Goal: Information Seeking & Learning: Check status

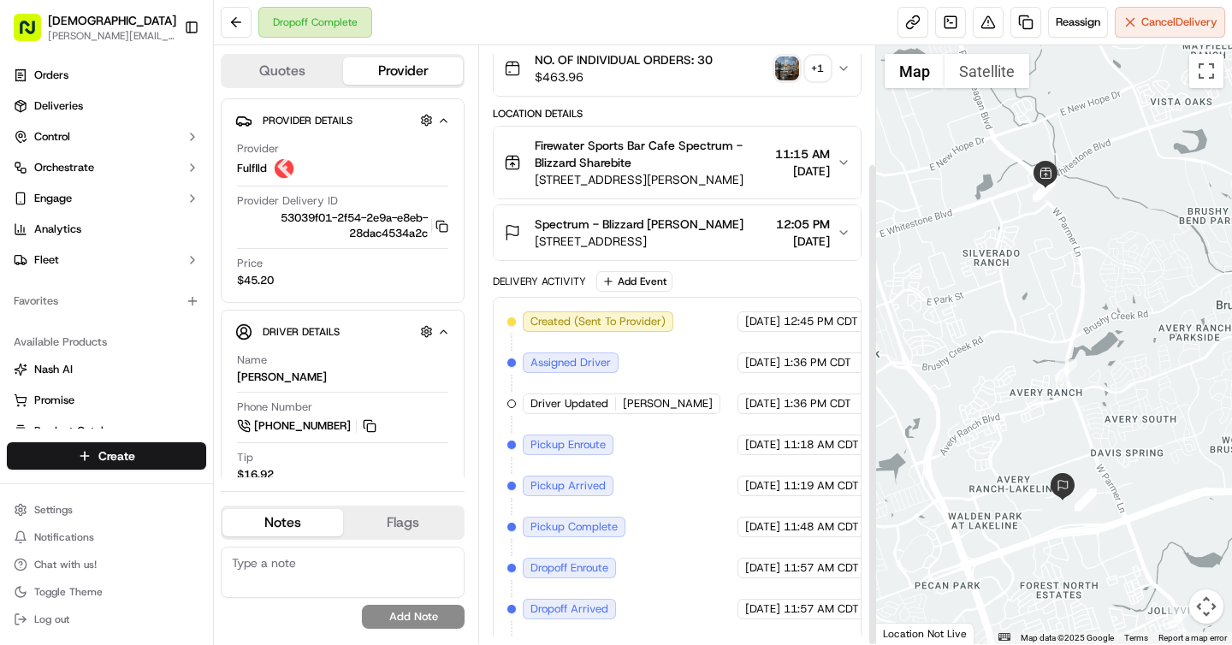
scroll to position [145, 0]
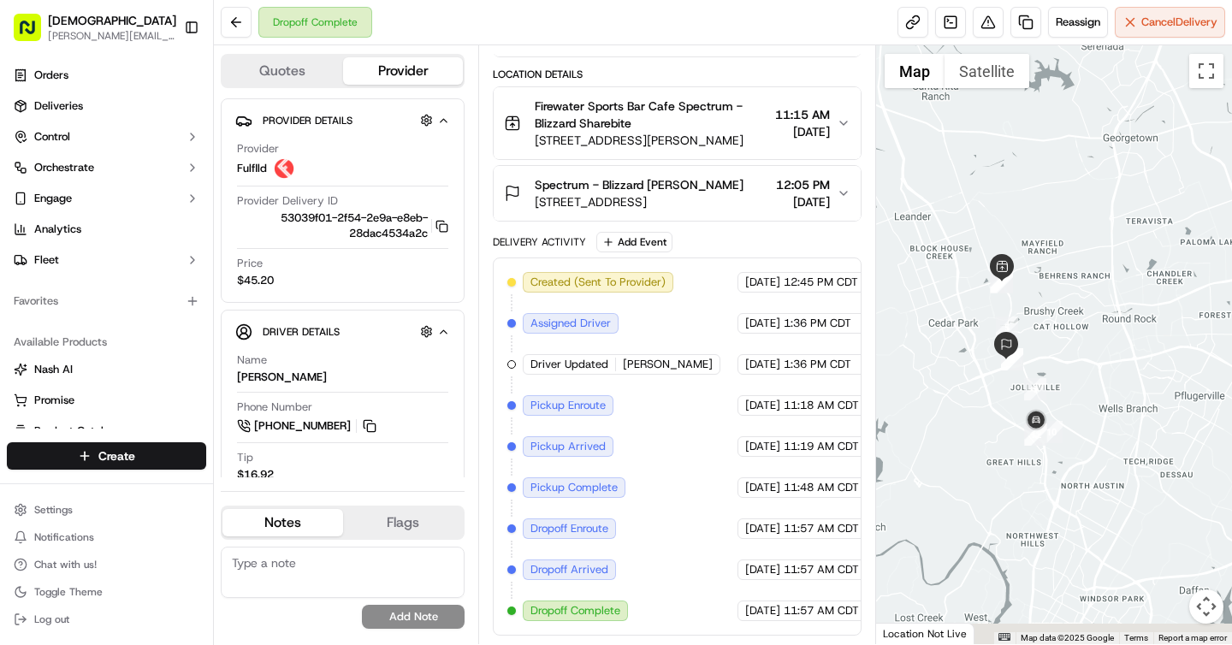
drag, startPoint x: 993, startPoint y: 394, endPoint x: 942, endPoint y: 288, distance: 117.1
click at [942, 288] on div at bounding box center [1054, 344] width 357 height 599
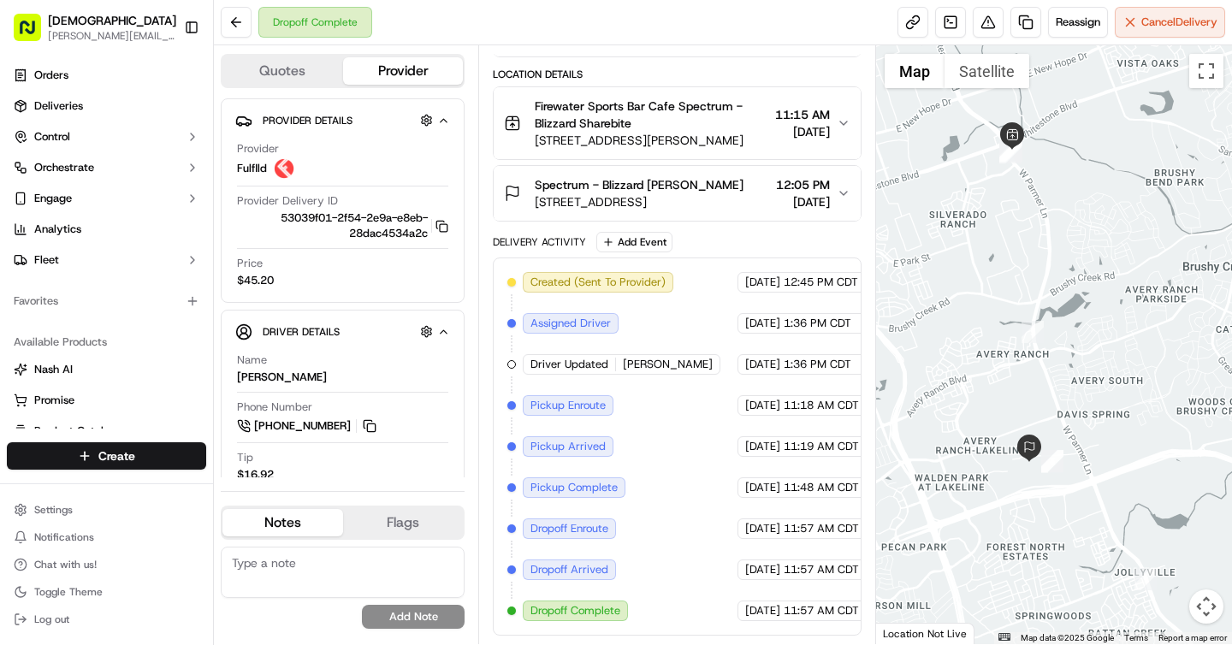
drag, startPoint x: 993, startPoint y: 379, endPoint x: 1017, endPoint y: 623, distance: 245.0
click at [1017, 623] on div at bounding box center [1054, 344] width 357 height 599
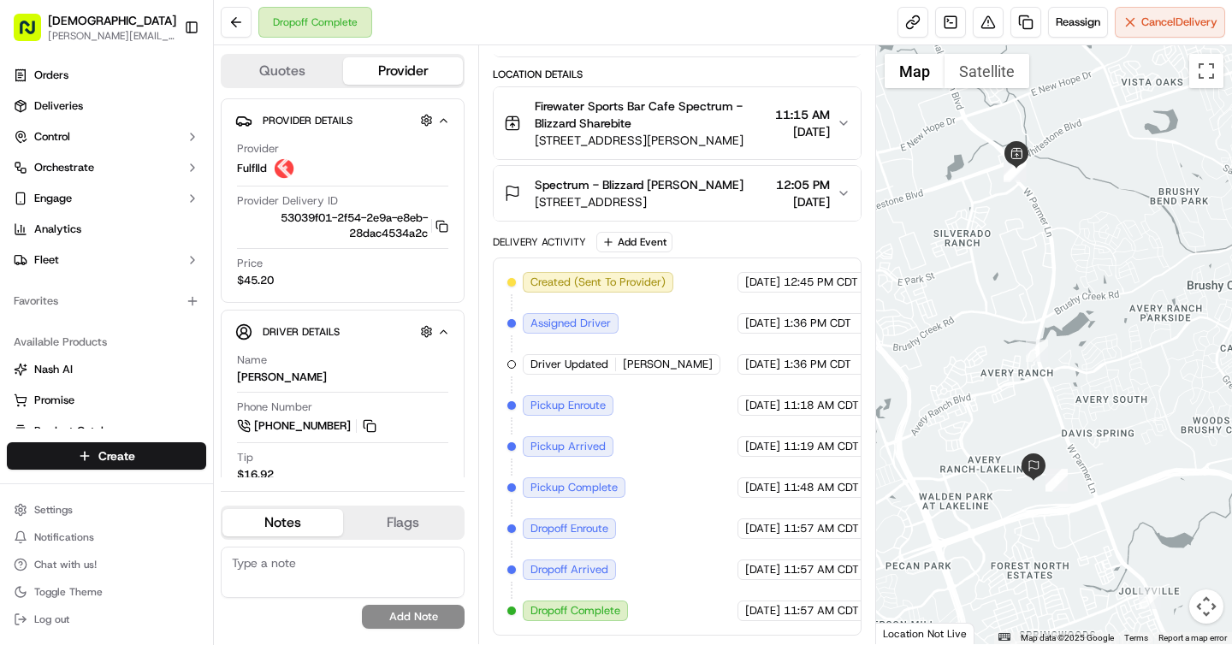
click at [1009, 512] on div at bounding box center [1054, 344] width 357 height 599
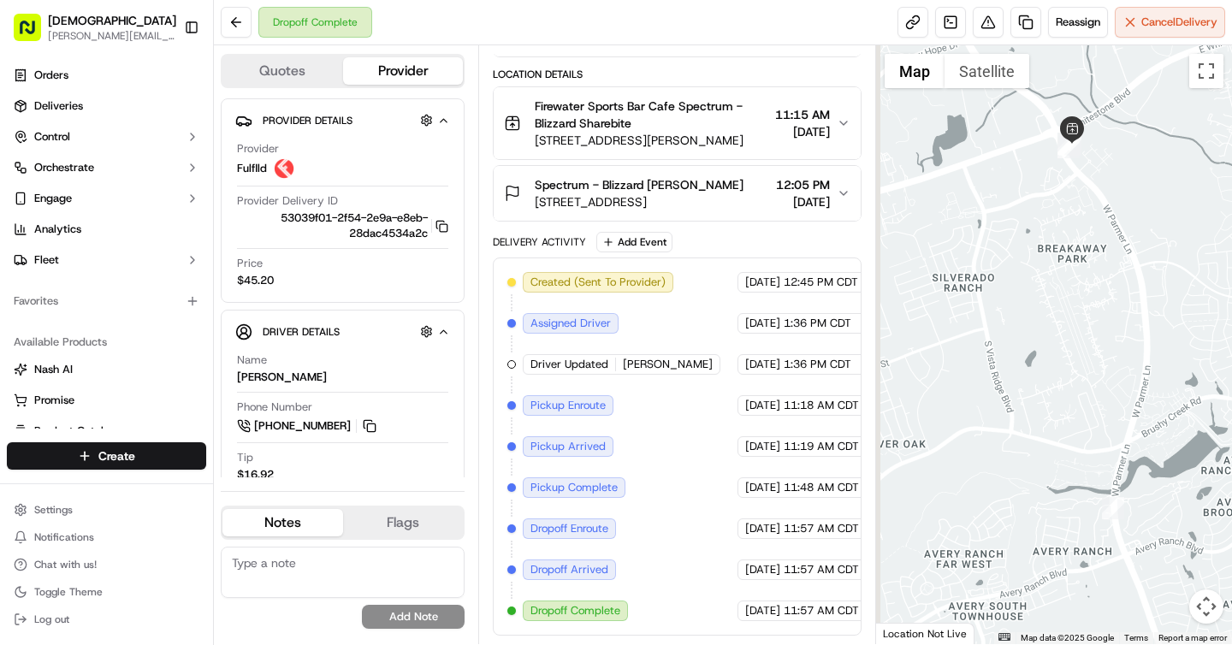
drag, startPoint x: 976, startPoint y: 418, endPoint x: 992, endPoint y: 644, distance: 226.4
click at [992, 644] on div "Dropoff Complete Reassign Cancel Delivery Quotes Provider Provider Details Hidd…" at bounding box center [723, 322] width 1018 height 645
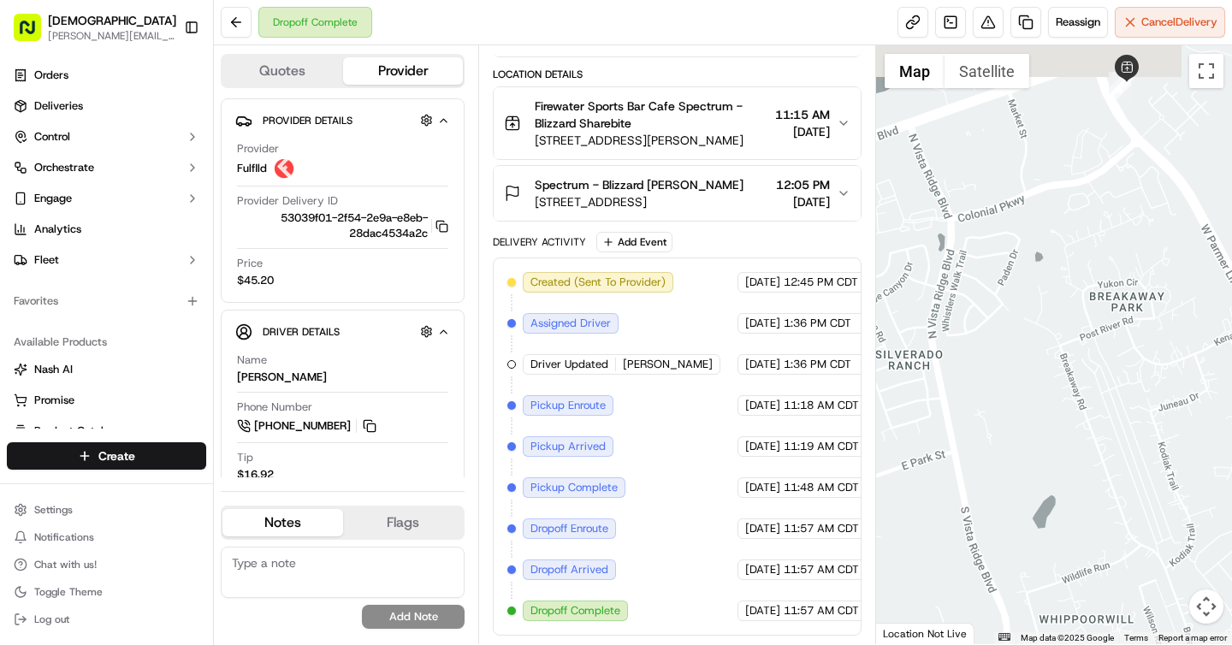
drag, startPoint x: 1039, startPoint y: 299, endPoint x: 1064, endPoint y: 599, distance: 301.4
click at [1064, 599] on div at bounding box center [1054, 344] width 357 height 599
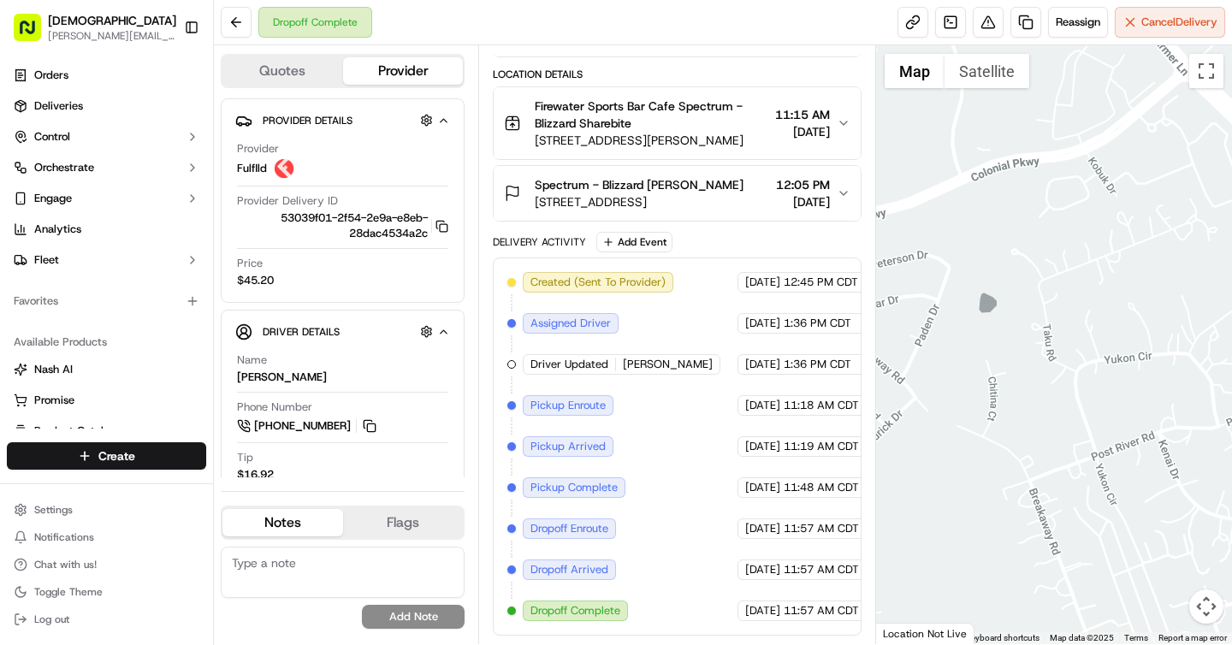
drag, startPoint x: 1088, startPoint y: 256, endPoint x: 1088, endPoint y: 517, distance: 261.0
click at [1088, 517] on div at bounding box center [1054, 344] width 357 height 599
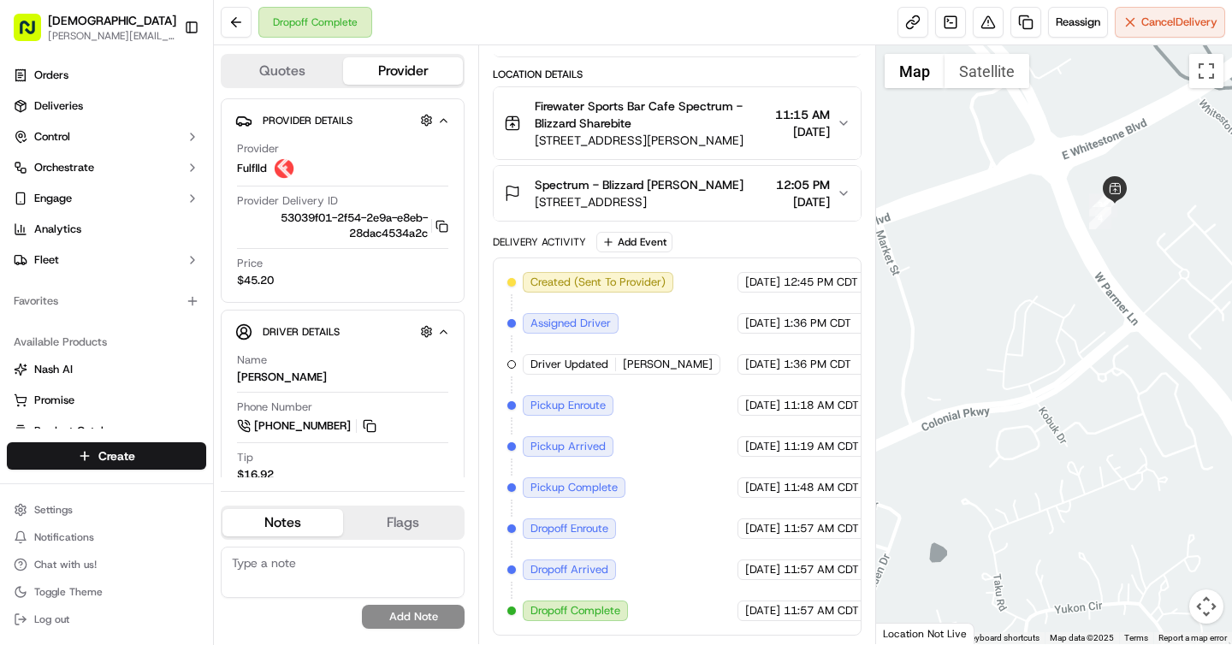
drag, startPoint x: 1079, startPoint y: 376, endPoint x: 1029, endPoint y: 623, distance: 252.2
click at [1029, 623] on div at bounding box center [1054, 344] width 357 height 599
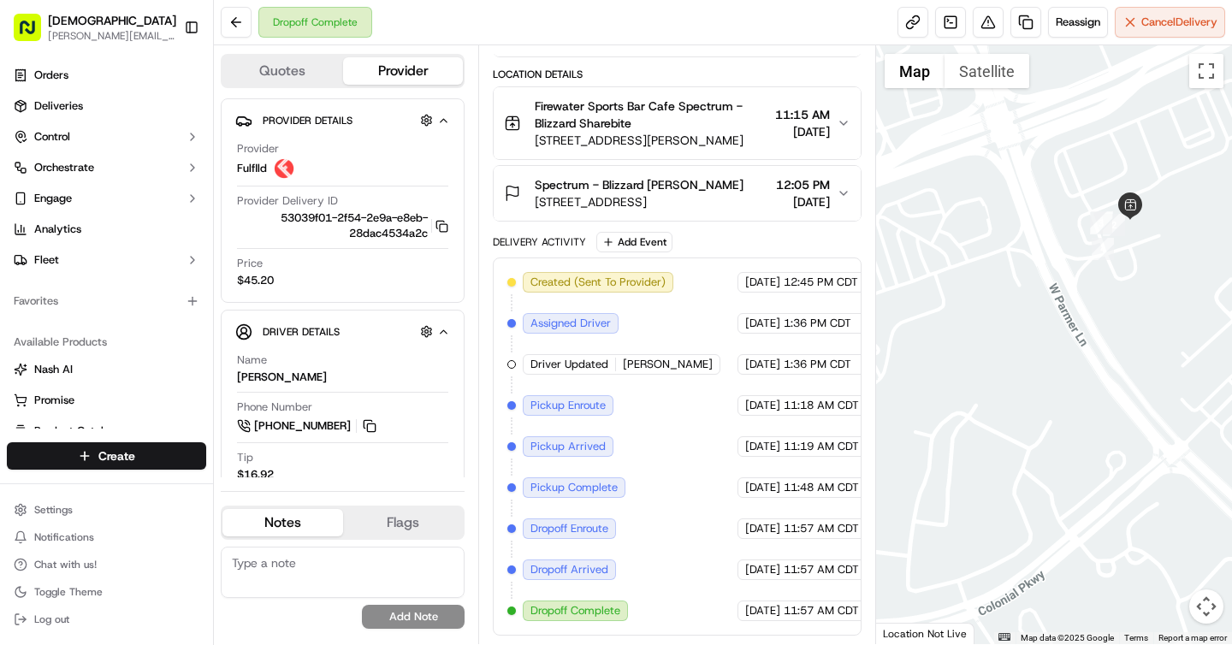
drag, startPoint x: 1064, startPoint y: 282, endPoint x: 1039, endPoint y: 537, distance: 256.2
click at [1039, 537] on div at bounding box center [1054, 344] width 357 height 599
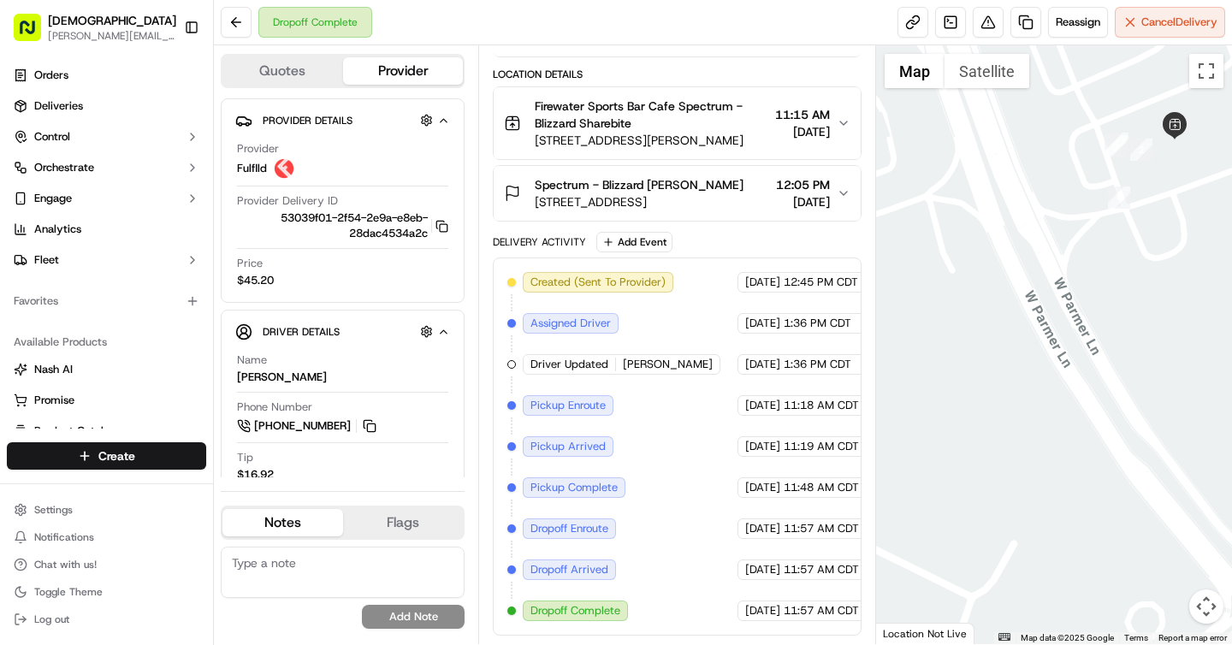
drag, startPoint x: 1058, startPoint y: 286, endPoint x: 1010, endPoint y: 390, distance: 114.9
click at [1010, 390] on div at bounding box center [1054, 344] width 357 height 599
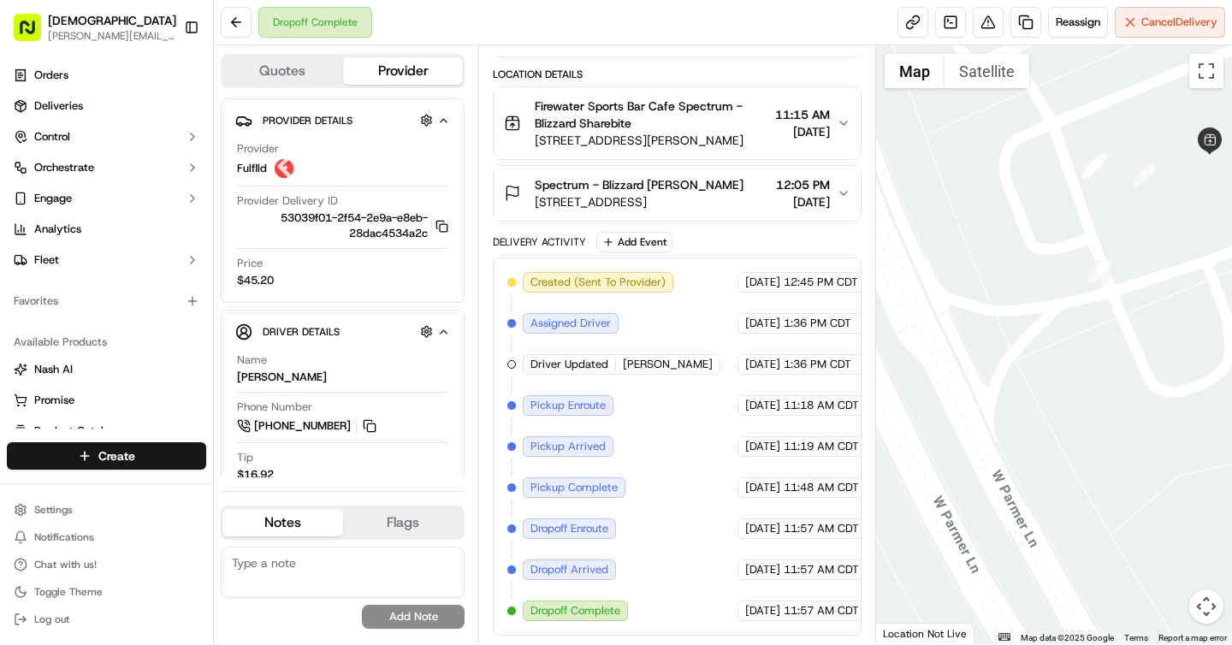
drag, startPoint x: 1082, startPoint y: 231, endPoint x: 960, endPoint y: 480, distance: 277.1
click at [960, 480] on div at bounding box center [1054, 344] width 357 height 599
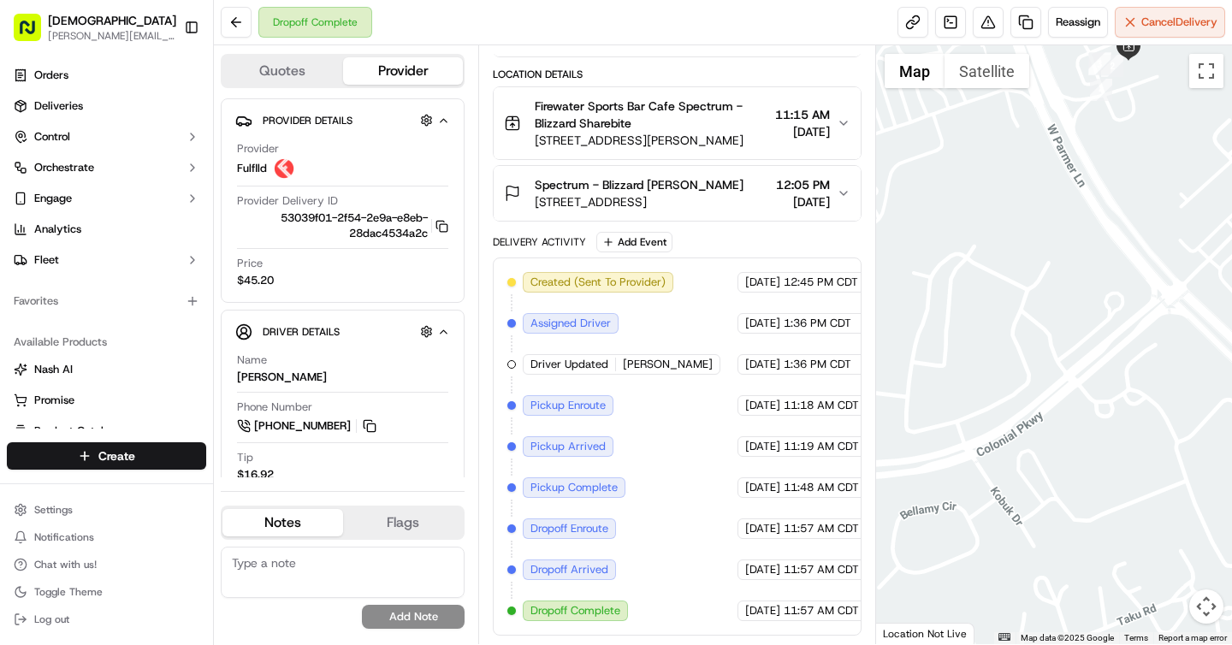
drag, startPoint x: 991, startPoint y: 435, endPoint x: 956, endPoint y: 206, distance: 231.1
click at [956, 206] on div at bounding box center [1054, 344] width 357 height 599
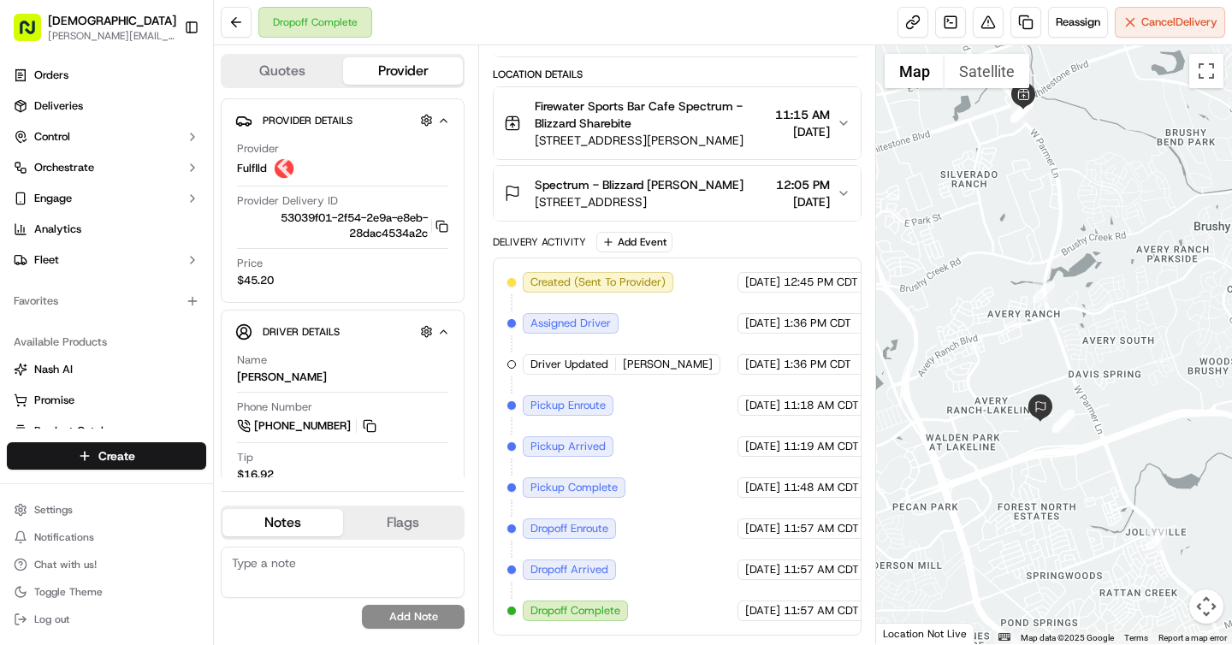
drag, startPoint x: 1052, startPoint y: 402, endPoint x: 1051, endPoint y: 195, distance: 207.1
click at [1051, 195] on div at bounding box center [1054, 344] width 357 height 599
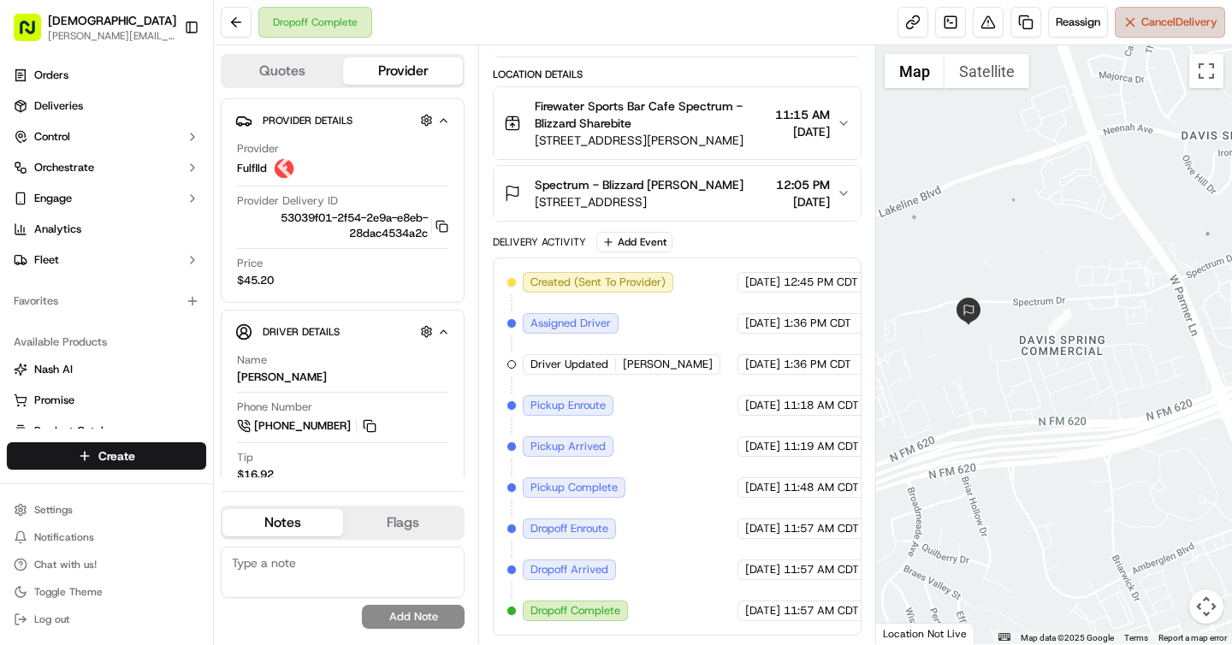
drag, startPoint x: 1064, startPoint y: 367, endPoint x: 1141, endPoint y: 35, distance: 340.6
click at [1141, 35] on div "Dropoff Complete Reassign Cancel Delivery Quotes Provider Provider Details Hidd…" at bounding box center [723, 322] width 1018 height 645
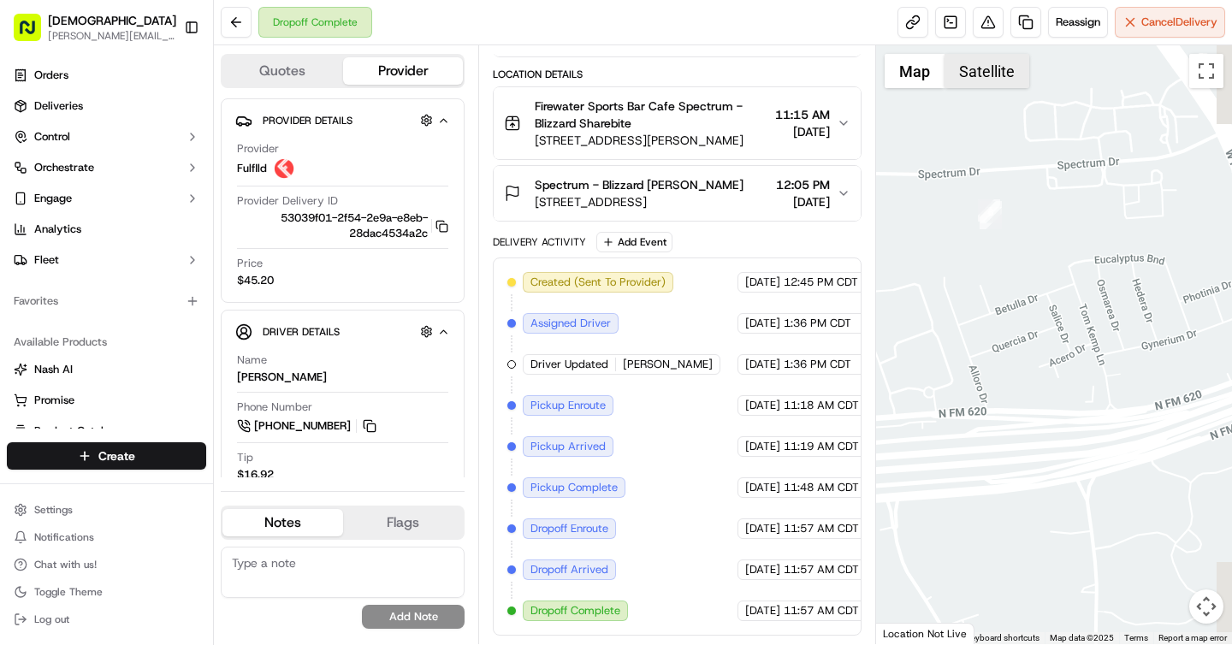
drag, startPoint x: 1023, startPoint y: 376, endPoint x: 985, endPoint y: 75, distance: 302.7
click at [985, 75] on div "1 2 3 4 5 6 7 8 9 10 11 12 Map Satellite Keyboard shortcuts Map Data Map data ©…" at bounding box center [1054, 344] width 357 height 599
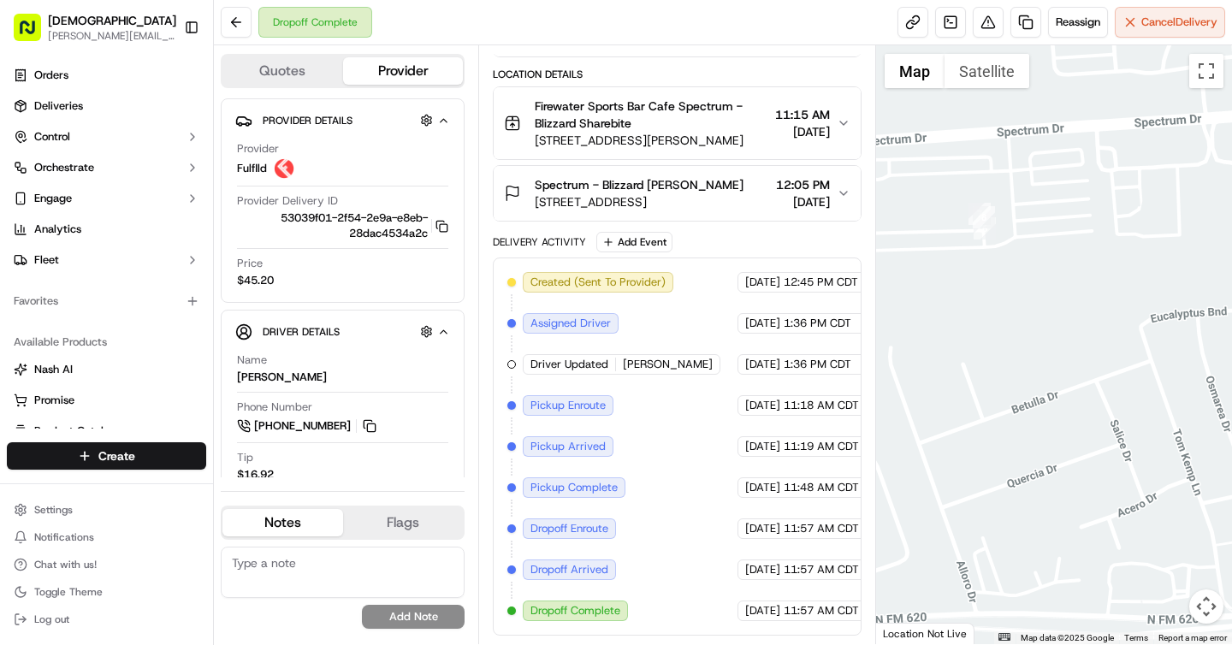
drag, startPoint x: 999, startPoint y: 265, endPoint x: 1036, endPoint y: 344, distance: 86.9
click at [1036, 344] on div at bounding box center [1054, 344] width 357 height 599
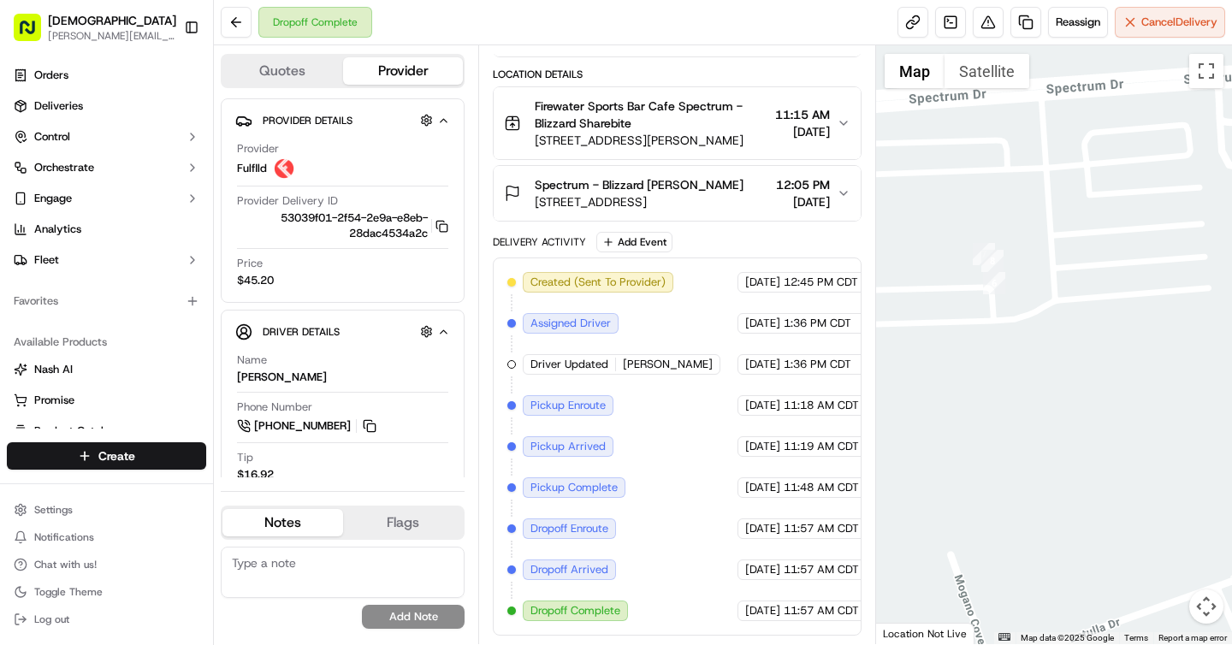
drag, startPoint x: 999, startPoint y: 307, endPoint x: 1055, endPoint y: 461, distance: 163.8
click at [1055, 461] on div at bounding box center [1054, 344] width 357 height 599
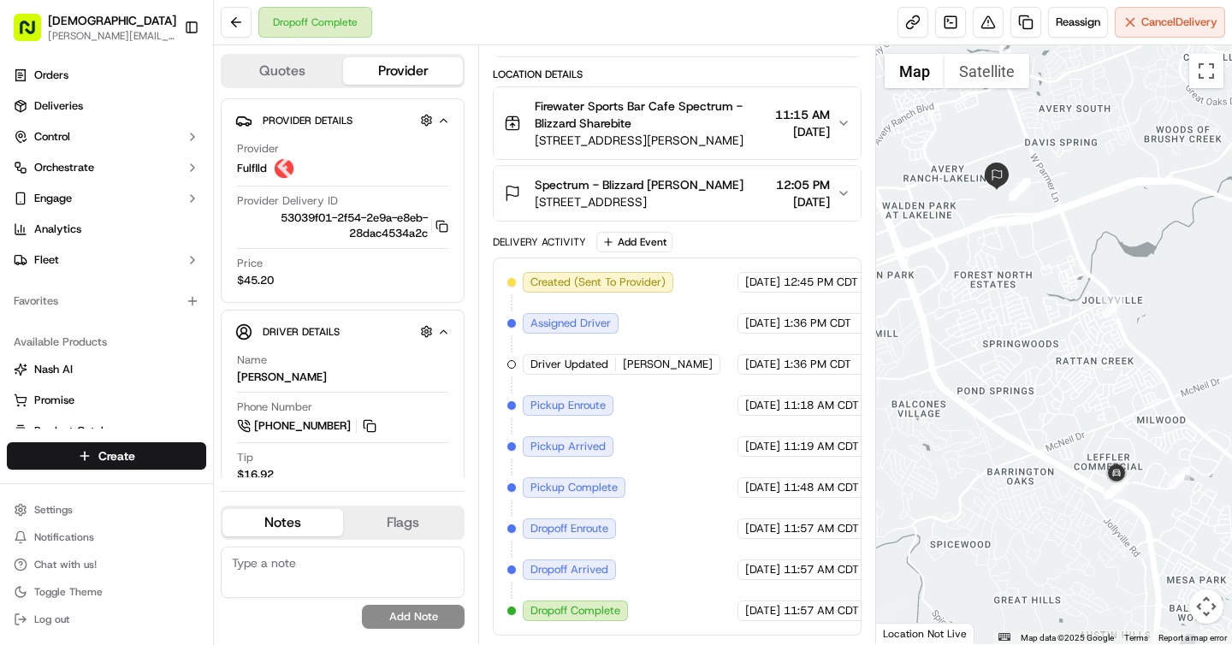
drag, startPoint x: 1000, startPoint y: 532, endPoint x: 909, endPoint y: 324, distance: 227.2
click at [909, 324] on div at bounding box center [1054, 344] width 357 height 599
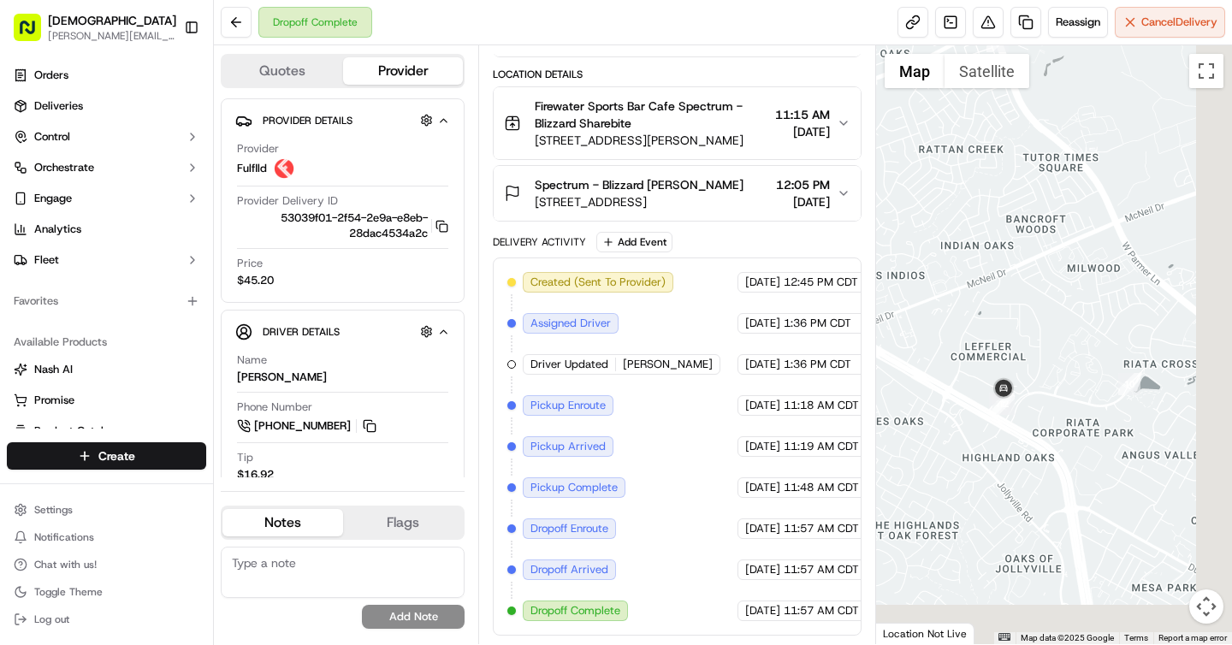
drag, startPoint x: 1069, startPoint y: 388, endPoint x: 880, endPoint y: 203, distance: 263.8
click at [880, 203] on div at bounding box center [1054, 344] width 357 height 599
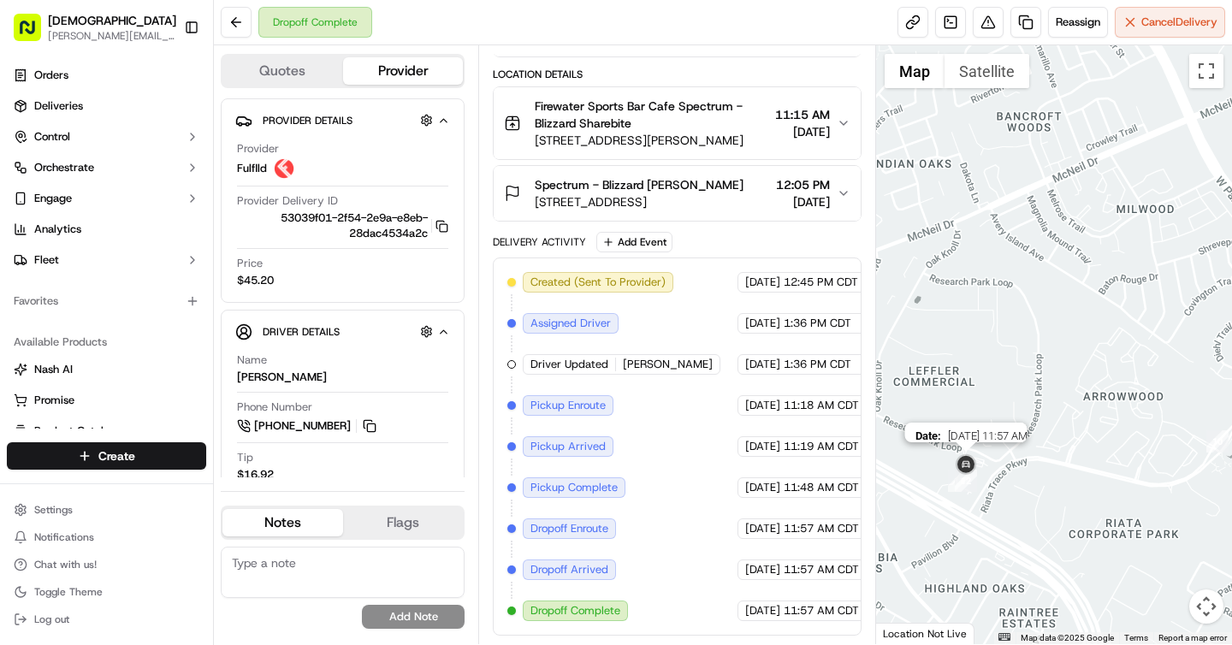
click at [968, 458] on img at bounding box center [965, 465] width 27 height 27
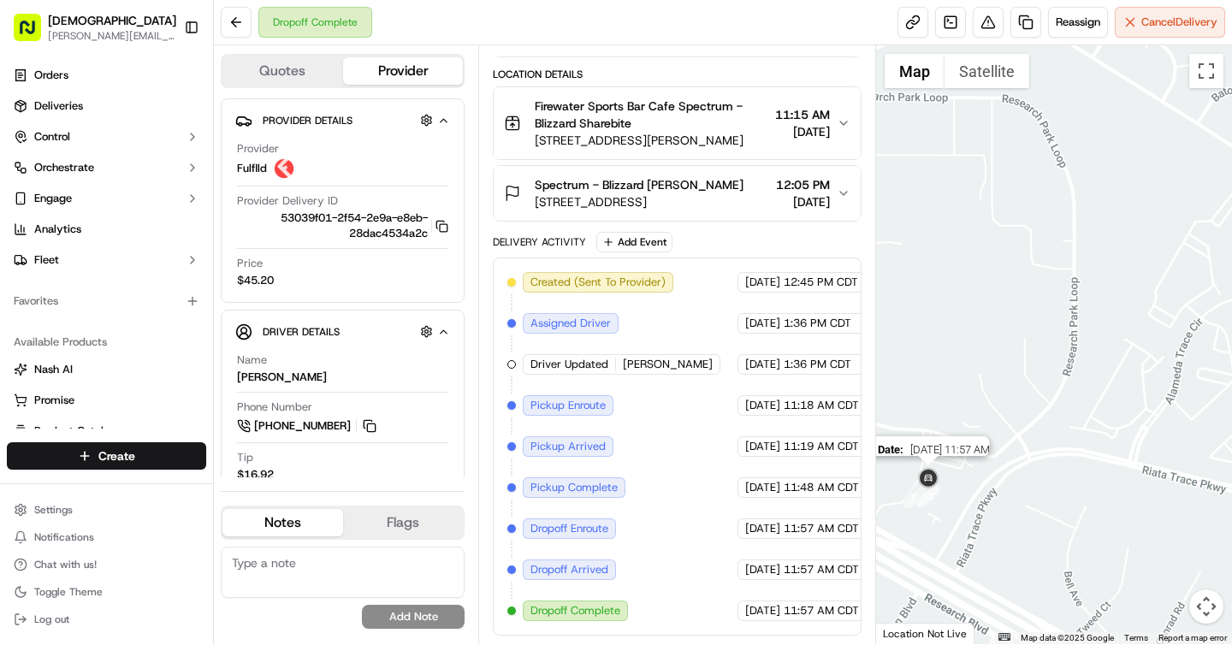
click at [930, 477] on img at bounding box center [928, 478] width 27 height 27
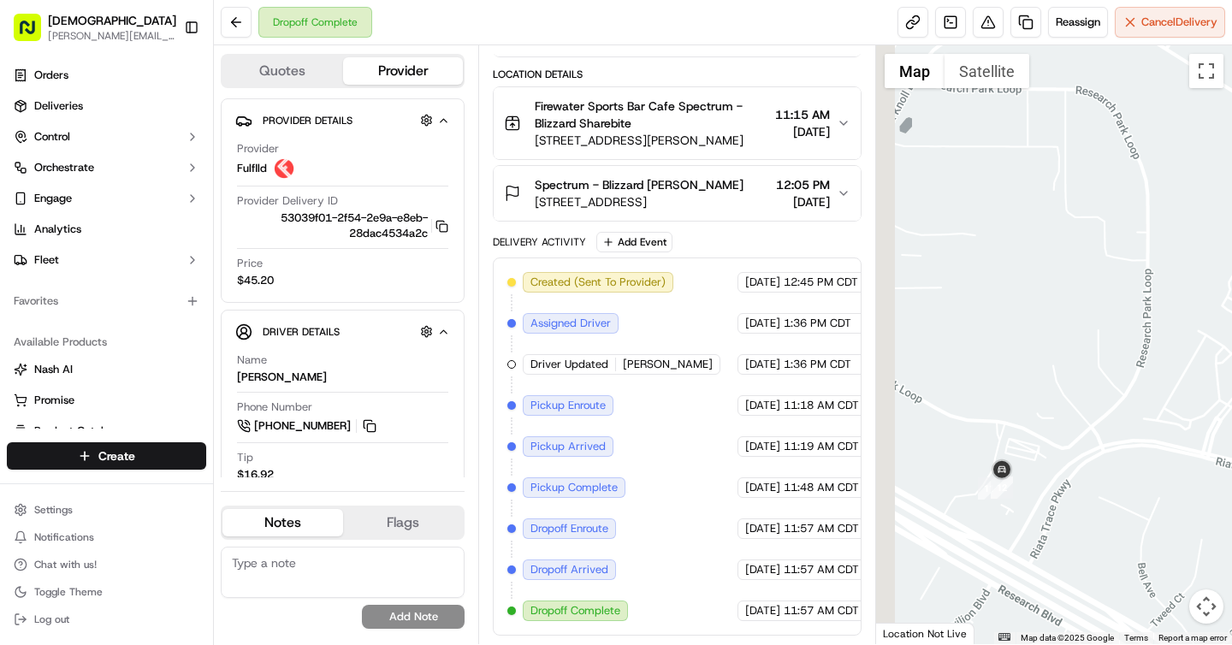
drag, startPoint x: 936, startPoint y: 407, endPoint x: 1047, endPoint y: 396, distance: 111.8
click at [1047, 394] on div at bounding box center [1054, 344] width 357 height 599
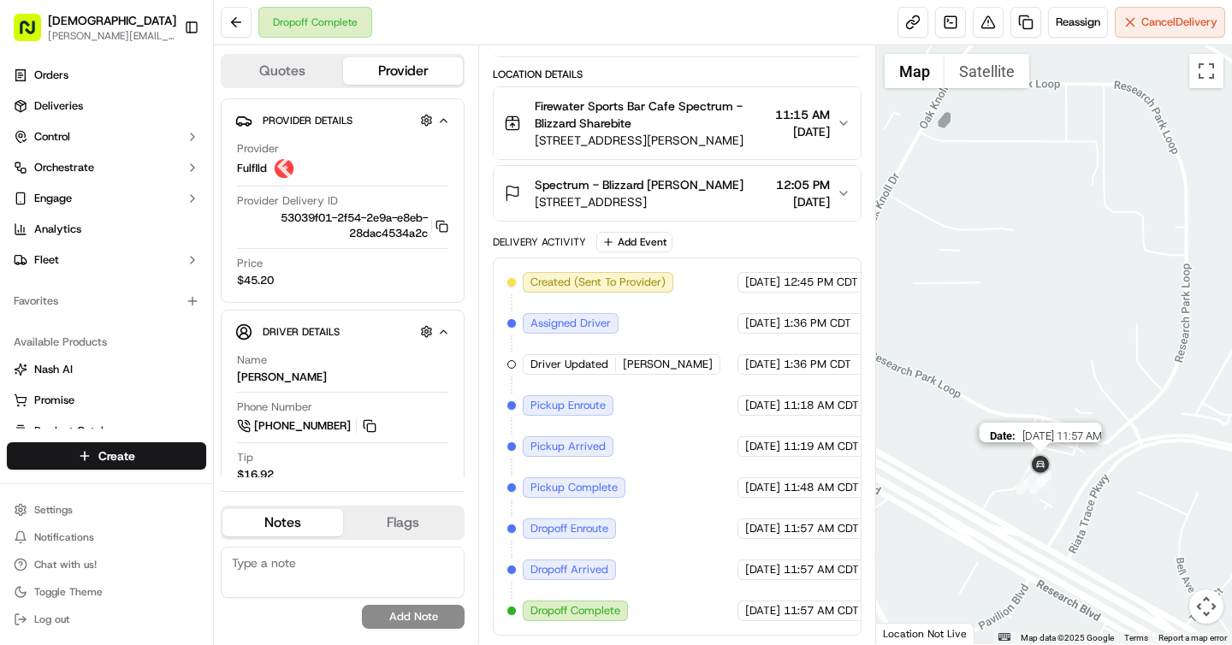
click at [1040, 459] on img at bounding box center [1040, 465] width 27 height 27
click at [1041, 465] on img at bounding box center [1040, 465] width 27 height 27
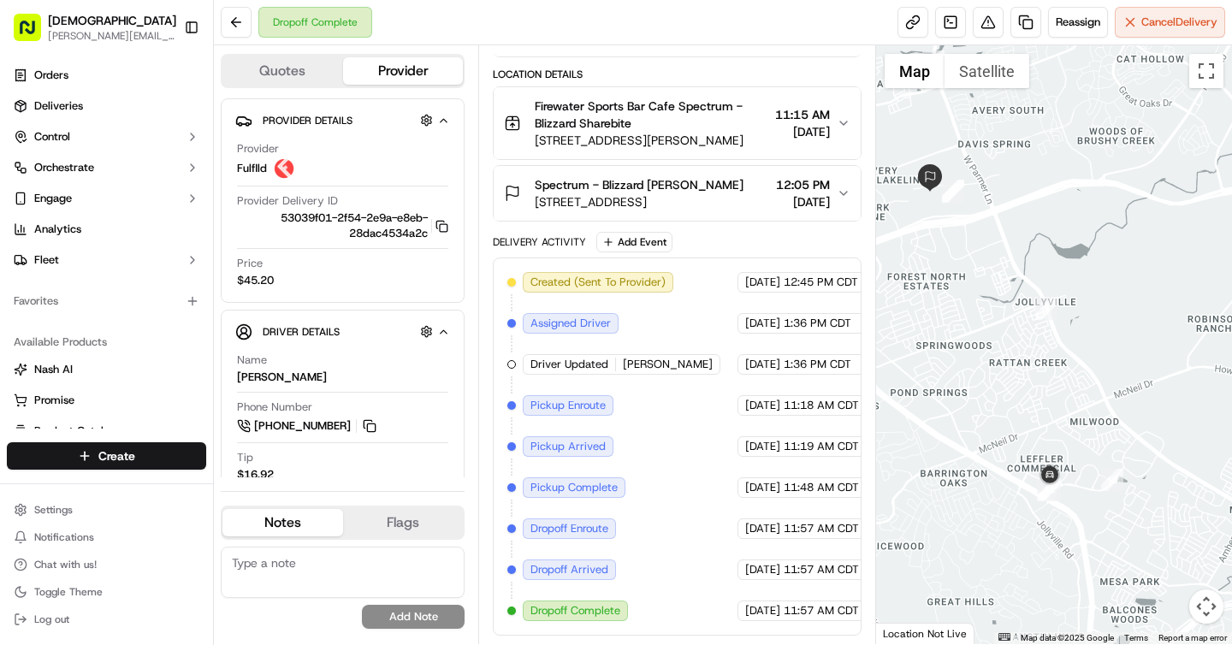
drag, startPoint x: 958, startPoint y: 371, endPoint x: 1027, endPoint y: 543, distance: 184.3
click at [1027, 543] on div at bounding box center [1054, 344] width 357 height 599
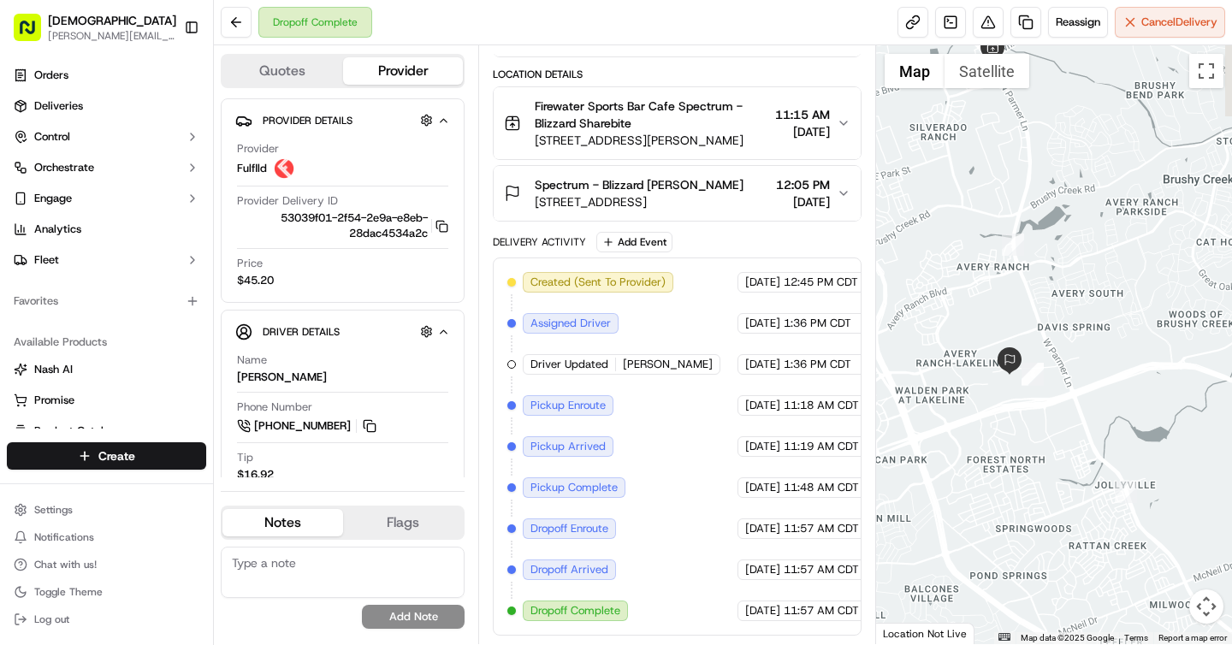
drag, startPoint x: 984, startPoint y: 345, endPoint x: 1080, endPoint y: 562, distance: 237.5
click at [1080, 562] on div at bounding box center [1054, 344] width 357 height 599
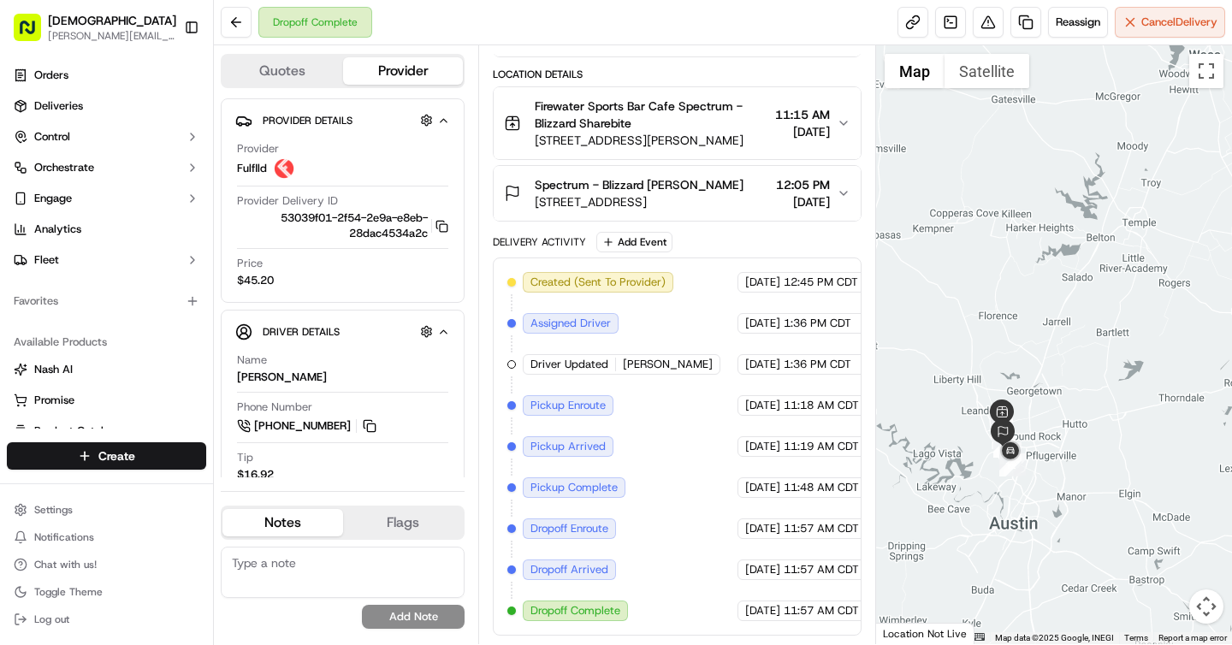
drag, startPoint x: 1064, startPoint y: 430, endPoint x: 1109, endPoint y: 396, distance: 56.1
click at [1109, 396] on div at bounding box center [1054, 344] width 357 height 599
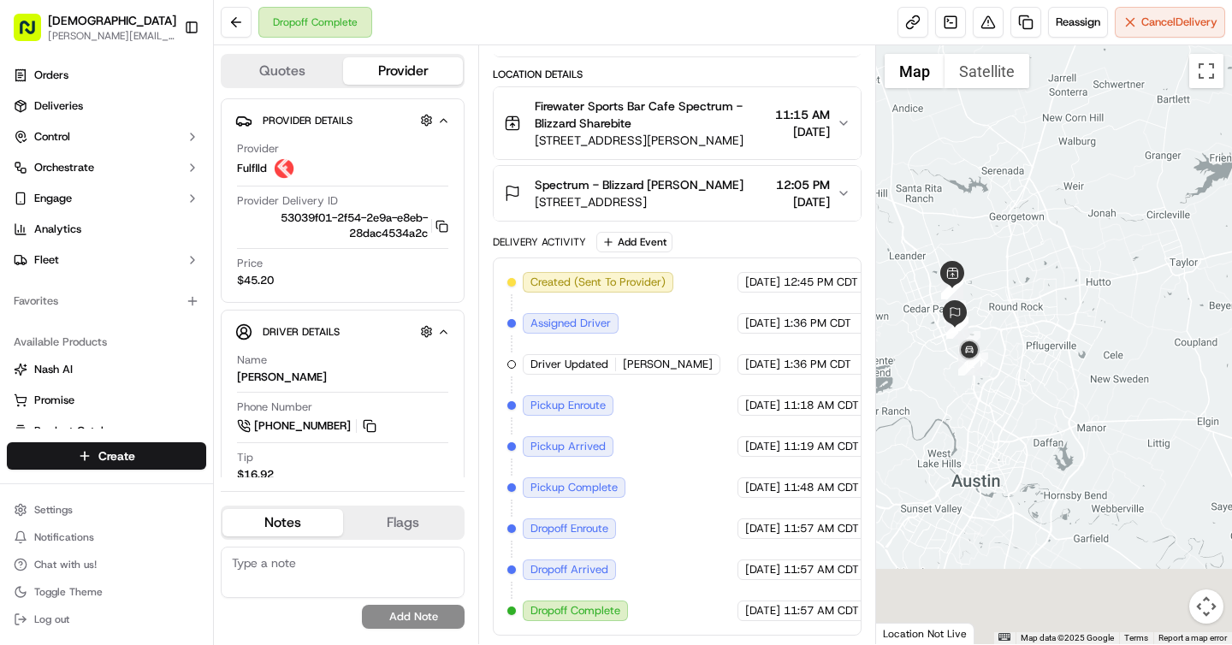
drag, startPoint x: 1043, startPoint y: 434, endPoint x: 1063, endPoint y: 227, distance: 208.0
click at [1063, 227] on div at bounding box center [1054, 344] width 357 height 599
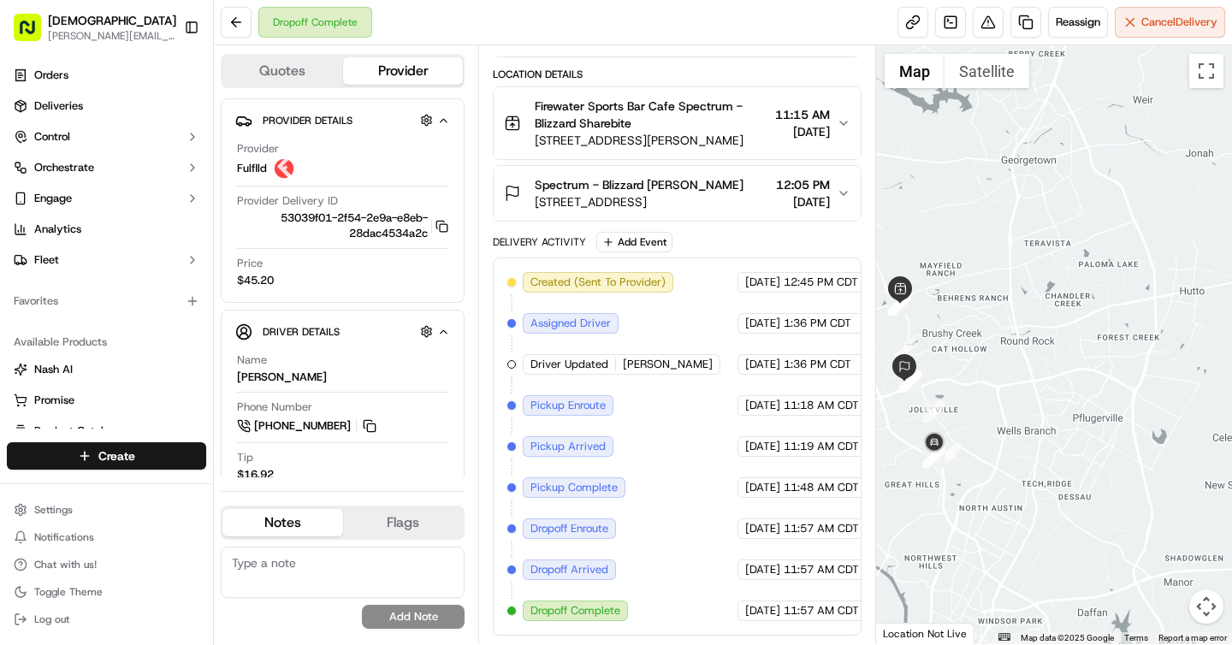
drag, startPoint x: 1129, startPoint y: 250, endPoint x: 1129, endPoint y: 259, distance: 9.4
click at [1129, 259] on div at bounding box center [1054, 344] width 357 height 599
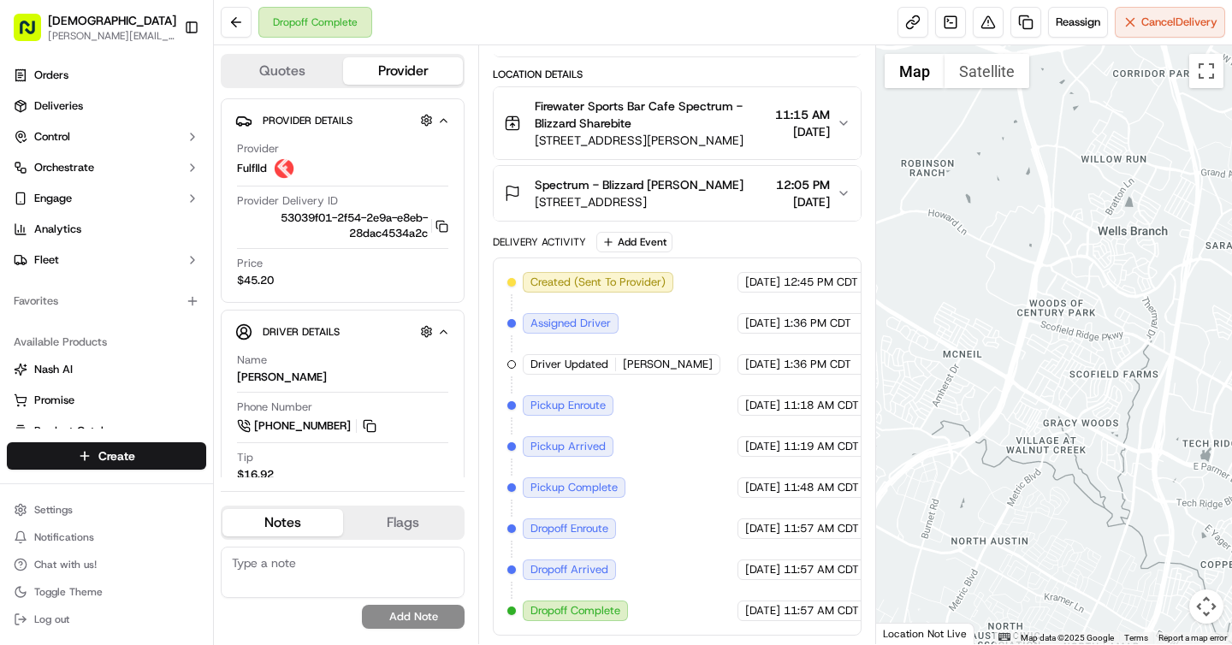
drag, startPoint x: 1050, startPoint y: 415, endPoint x: 1231, endPoint y: 82, distance: 379.1
click at [1231, 82] on div at bounding box center [1054, 344] width 357 height 599
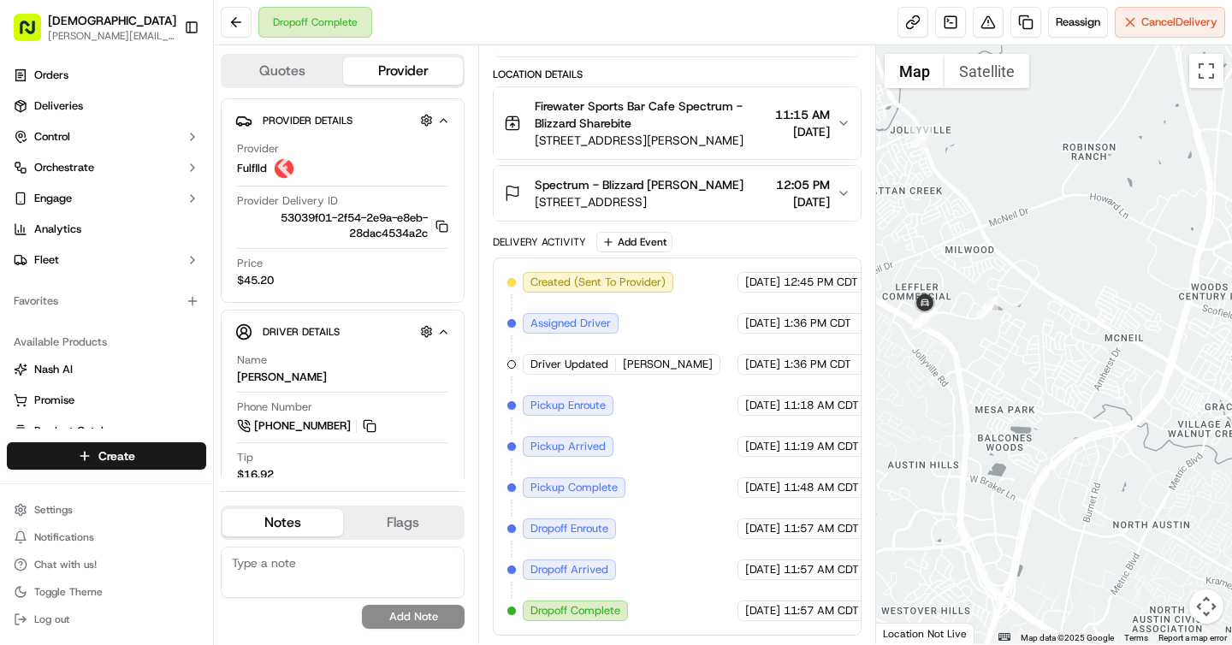
drag, startPoint x: 1067, startPoint y: 192, endPoint x: 1231, endPoint y: 175, distance: 165.2
click at [1231, 175] on div at bounding box center [1054, 344] width 357 height 599
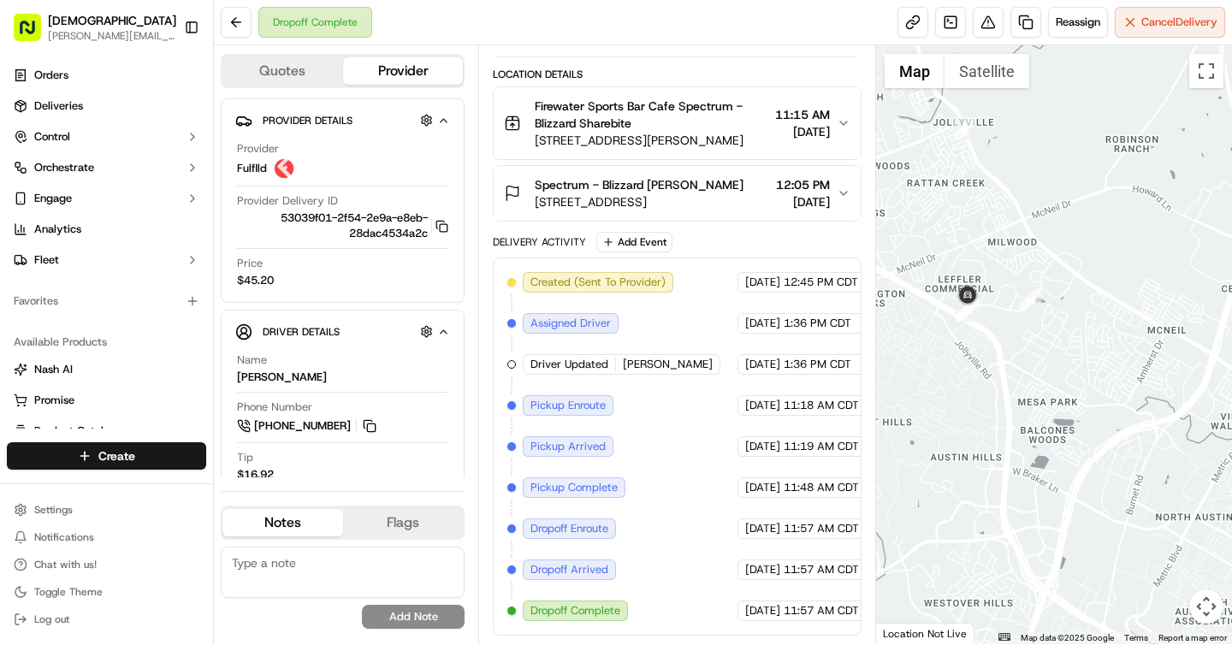
drag, startPoint x: 1051, startPoint y: 360, endPoint x: 1123, endPoint y: 359, distance: 71.9
click at [1123, 359] on div at bounding box center [1054, 344] width 357 height 599
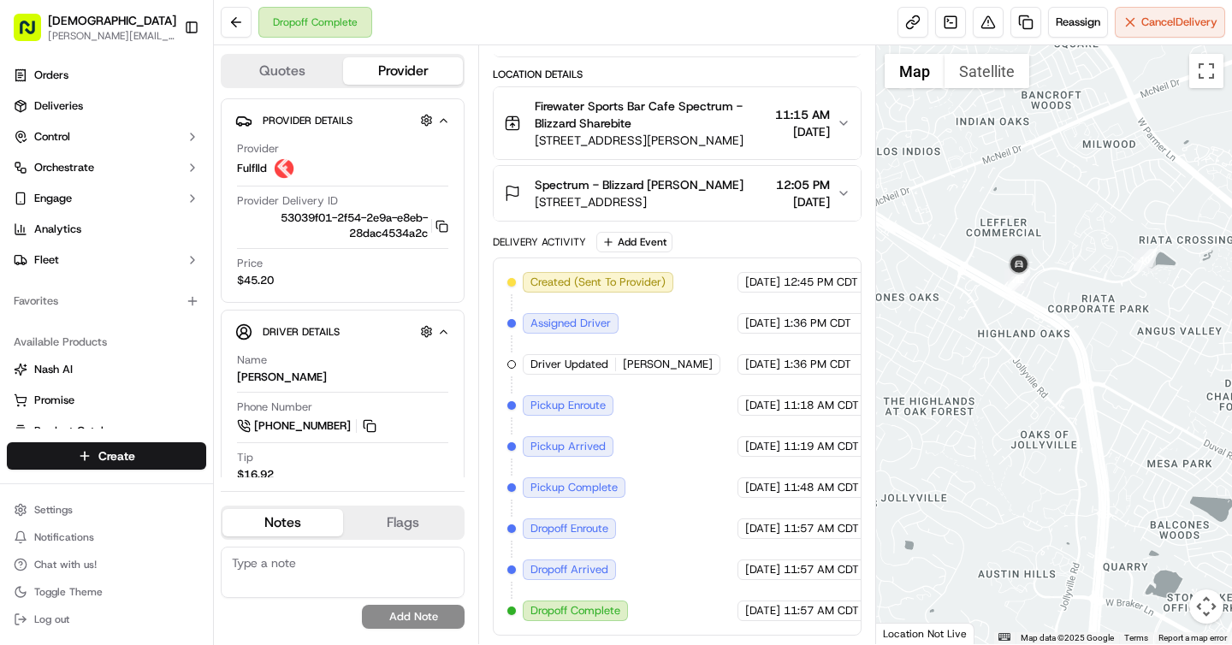
drag, startPoint x: 1003, startPoint y: 351, endPoint x: 1147, endPoint y: 358, distance: 144.8
click at [1147, 358] on div at bounding box center [1054, 344] width 357 height 599
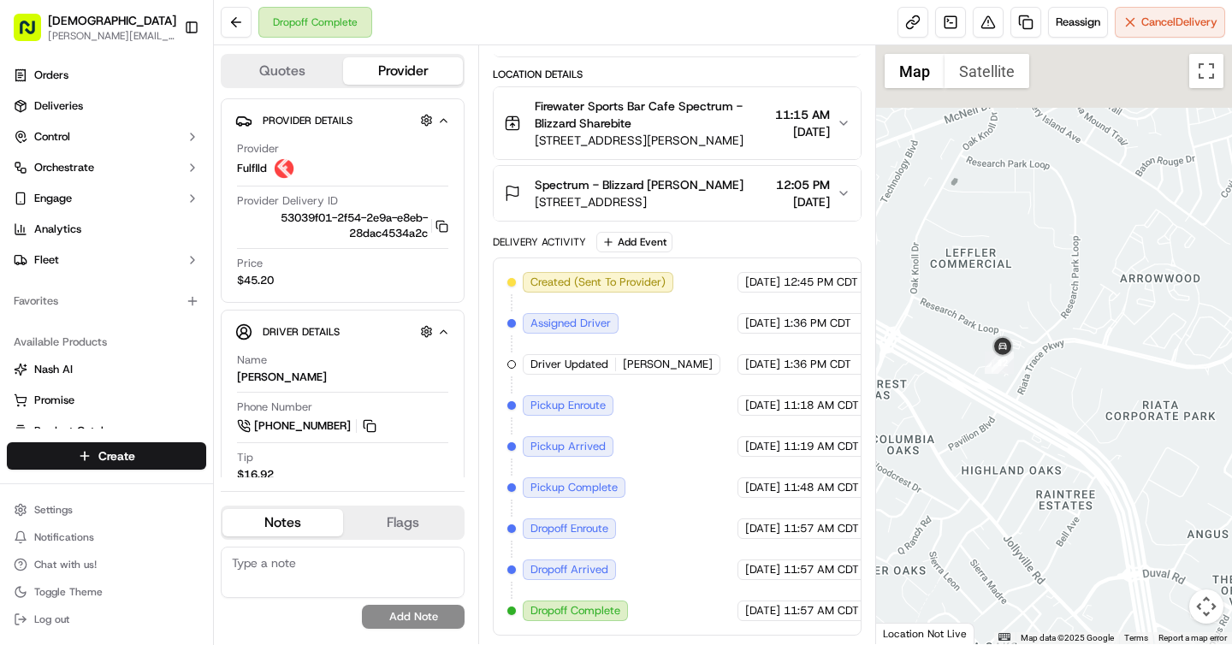
drag, startPoint x: 990, startPoint y: 357, endPoint x: 1047, endPoint y: 596, distance: 246.4
click at [1047, 596] on div at bounding box center [1054, 344] width 357 height 599
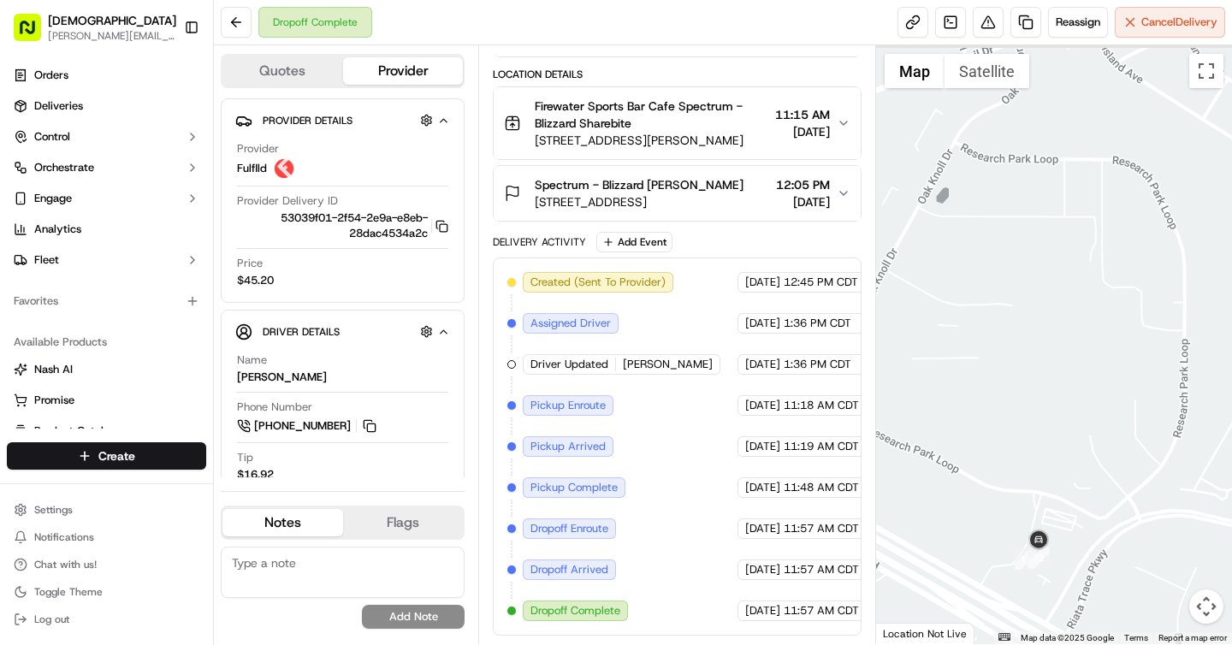
drag, startPoint x: 1044, startPoint y: 328, endPoint x: 1112, endPoint y: 536, distance: 218.9
click at [1112, 536] on div at bounding box center [1054, 344] width 357 height 599
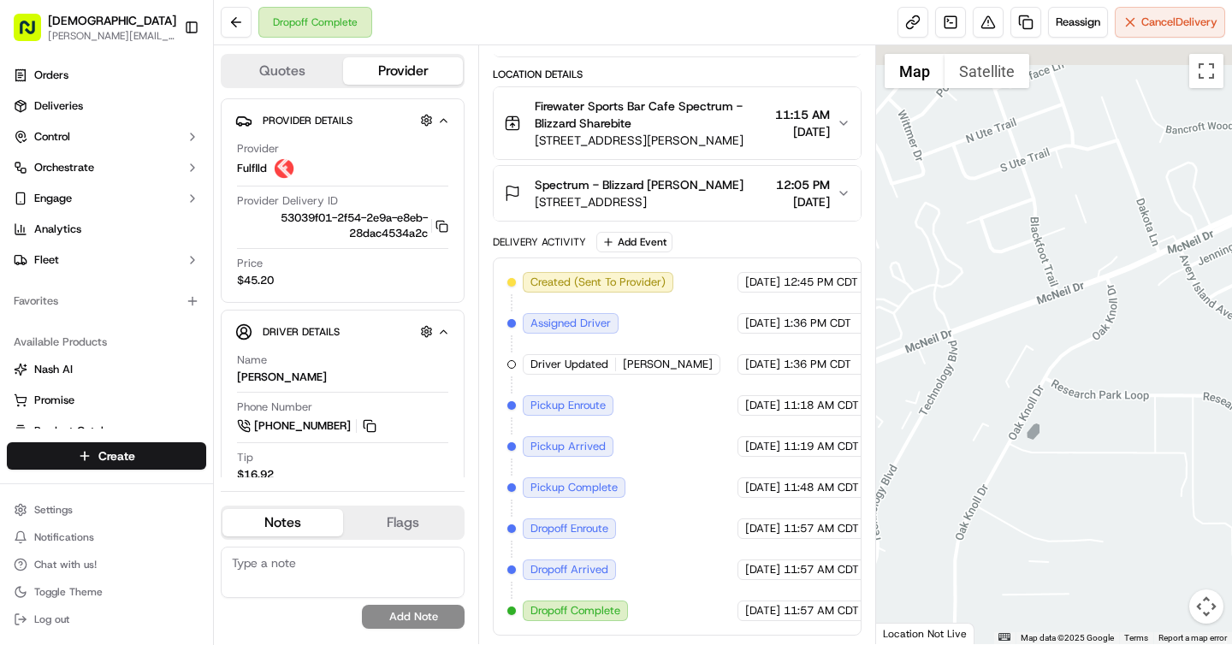
drag, startPoint x: 1074, startPoint y: 352, endPoint x: 1160, endPoint y: 576, distance: 240.3
click at [1160, 576] on div at bounding box center [1054, 344] width 357 height 599
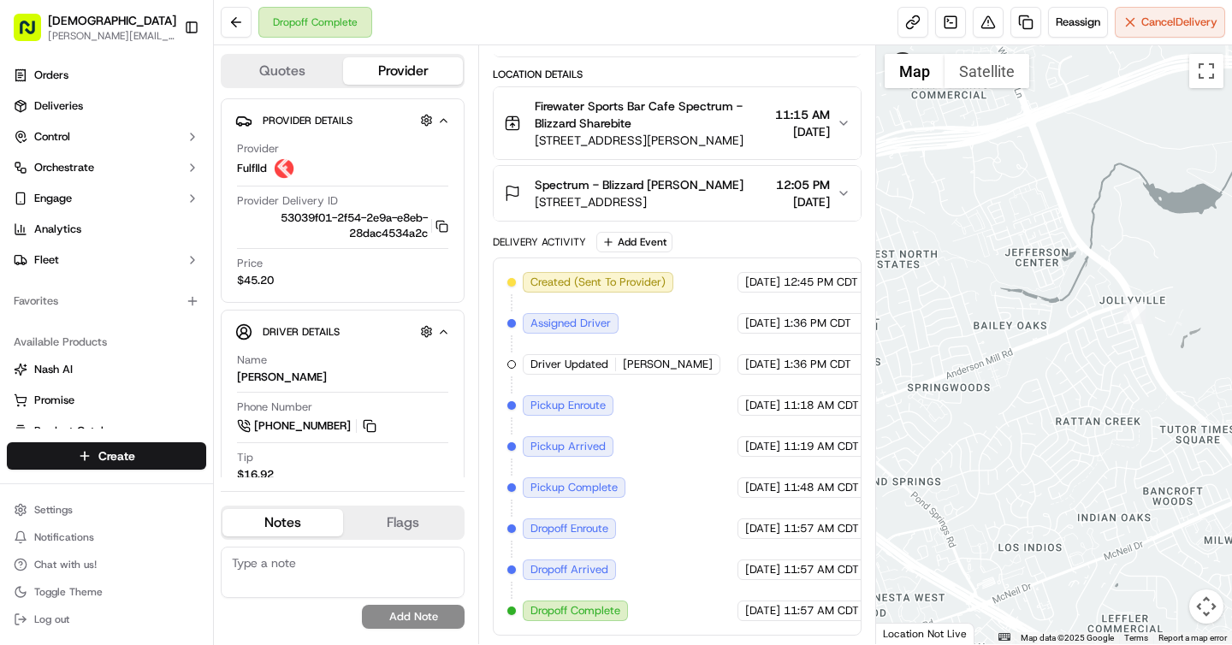
drag, startPoint x: 1019, startPoint y: 350, endPoint x: 1089, endPoint y: 521, distance: 185.0
click at [1089, 521] on div at bounding box center [1054, 344] width 357 height 599
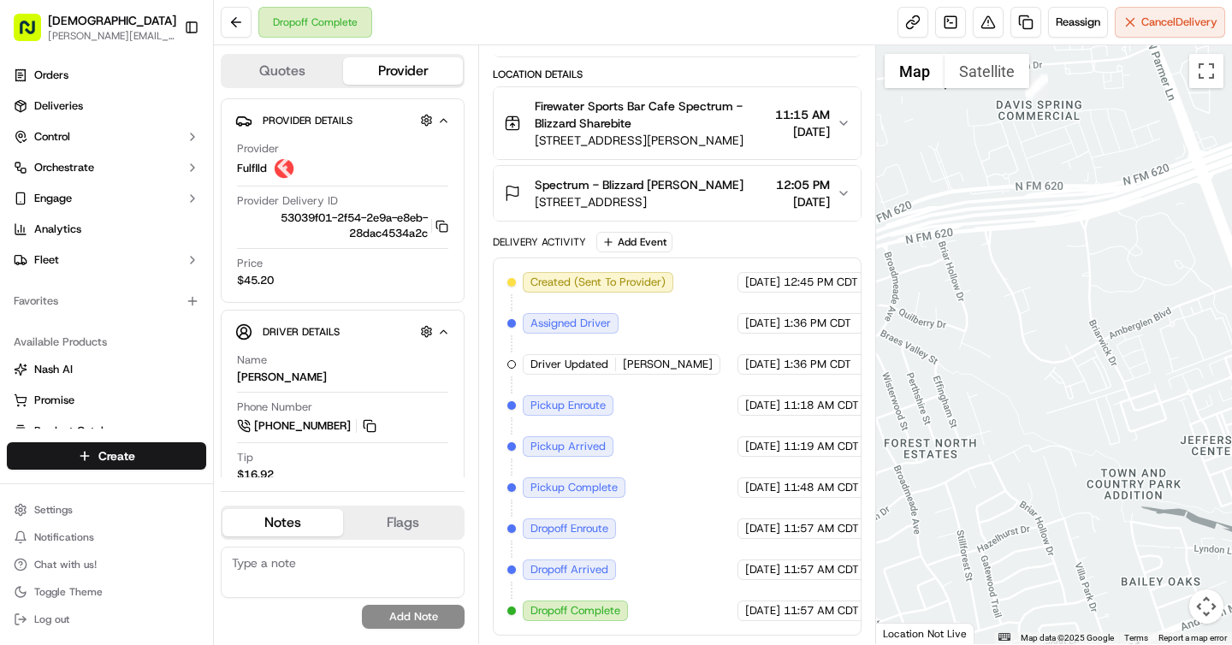
drag, startPoint x: 966, startPoint y: 224, endPoint x: 1147, endPoint y: 485, distance: 317.8
click at [1147, 485] on div at bounding box center [1054, 344] width 357 height 599
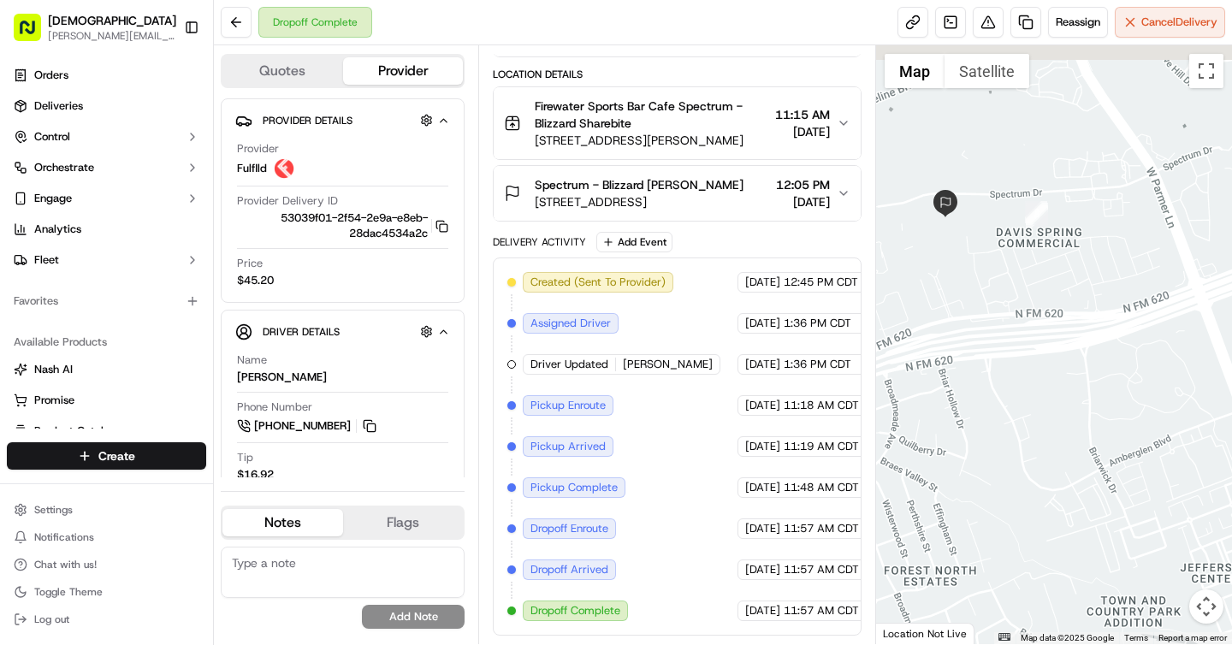
drag, startPoint x: 1091, startPoint y: 313, endPoint x: 1097, endPoint y: 489, distance: 176.4
click at [1097, 489] on div at bounding box center [1054, 344] width 357 height 599
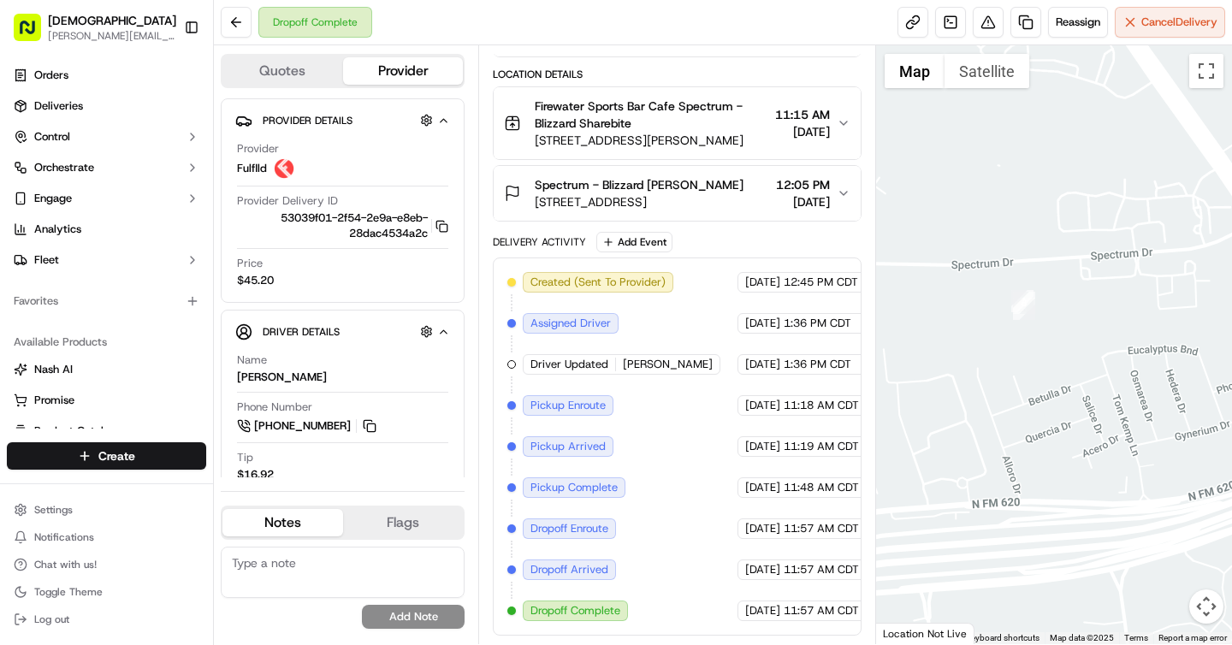
drag, startPoint x: 1037, startPoint y: 173, endPoint x: 1062, endPoint y: 414, distance: 242.6
click at [1062, 414] on div at bounding box center [1054, 344] width 357 height 599
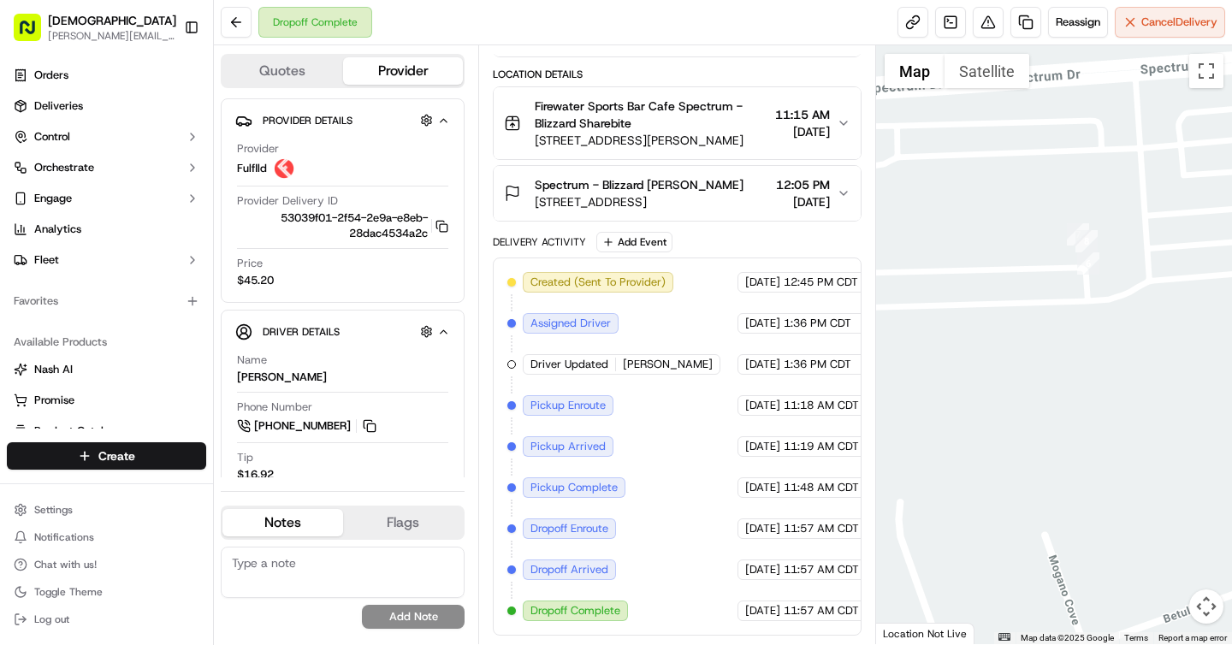
drag, startPoint x: 995, startPoint y: 300, endPoint x: 968, endPoint y: 501, distance: 202.9
click at [968, 501] on div at bounding box center [1054, 344] width 357 height 599
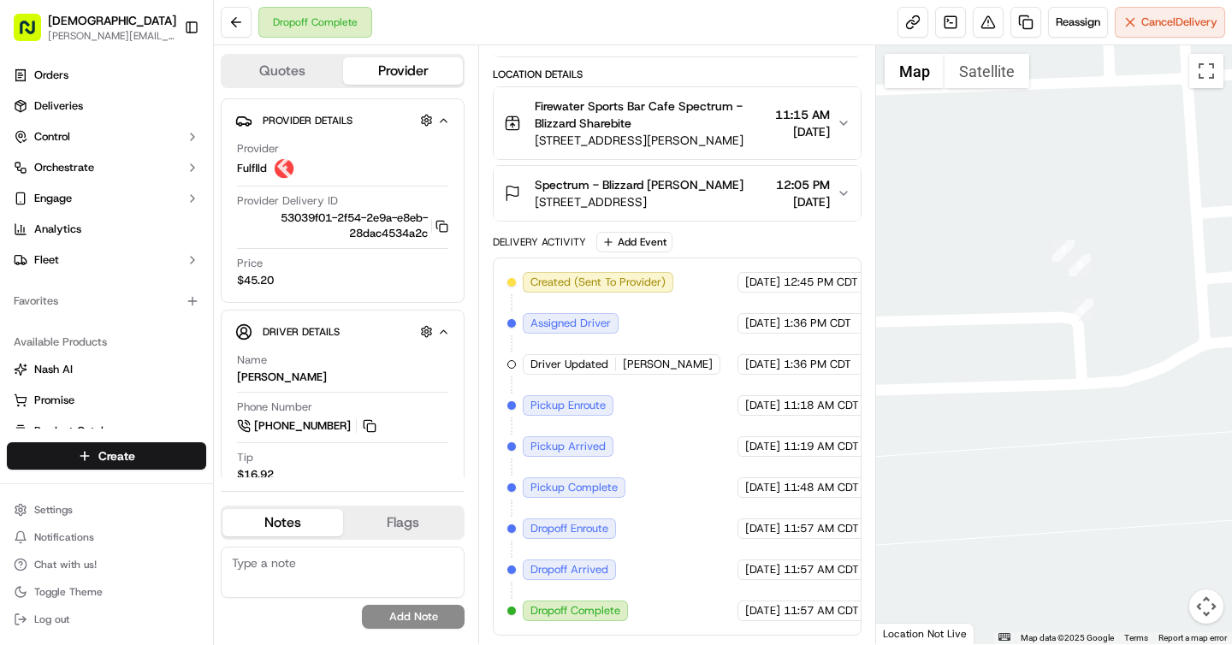
drag, startPoint x: 1036, startPoint y: 266, endPoint x: 910, endPoint y: 538, distance: 299.8
click at [910, 538] on div at bounding box center [1054, 344] width 357 height 599
click at [1147, 453] on div at bounding box center [1054, 344] width 357 height 599
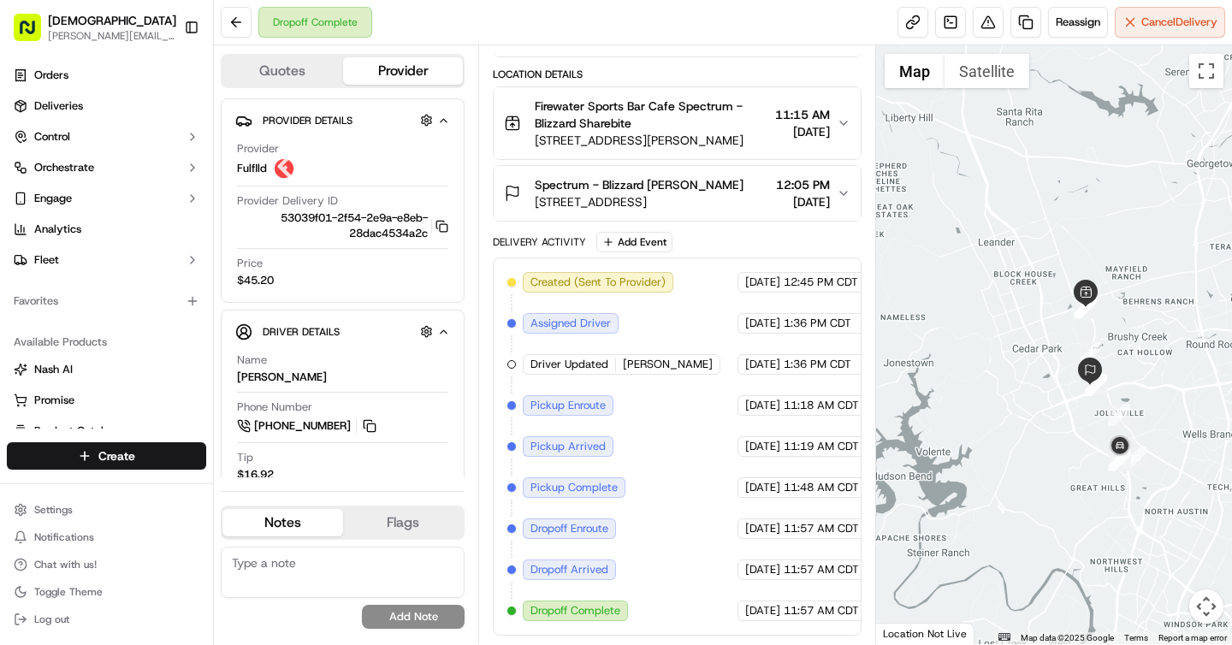
drag, startPoint x: 1040, startPoint y: 509, endPoint x: 1036, endPoint y: 442, distance: 66.8
click at [1036, 442] on div at bounding box center [1054, 344] width 357 height 599
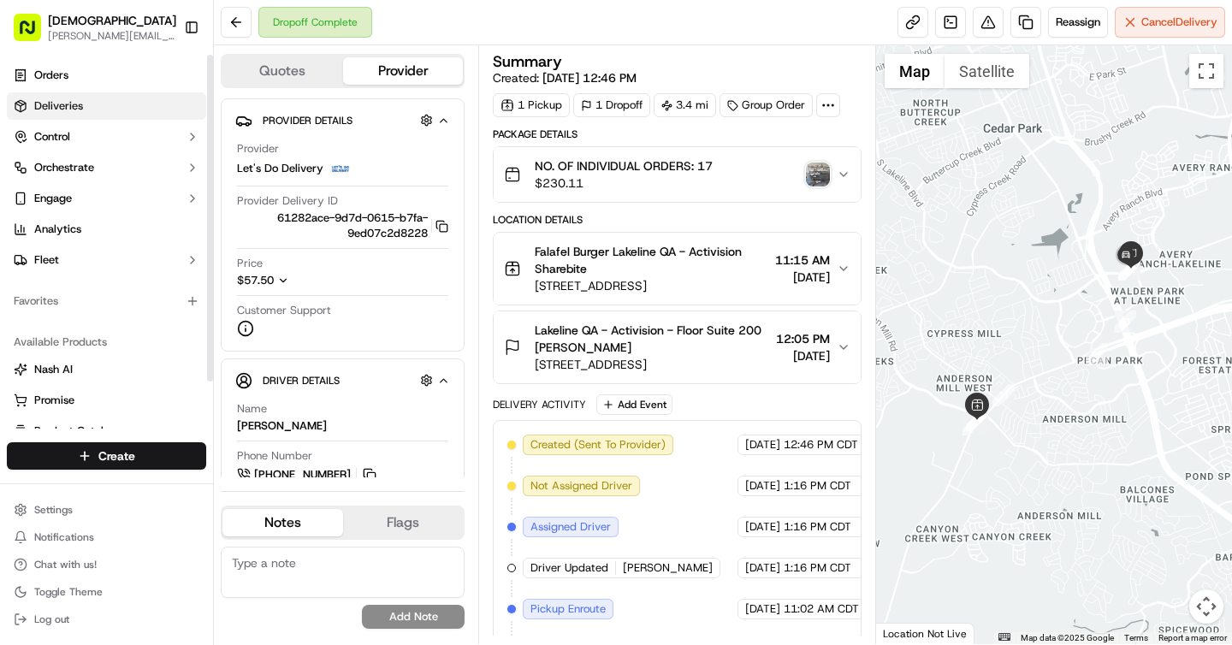
scroll to position [97, 0]
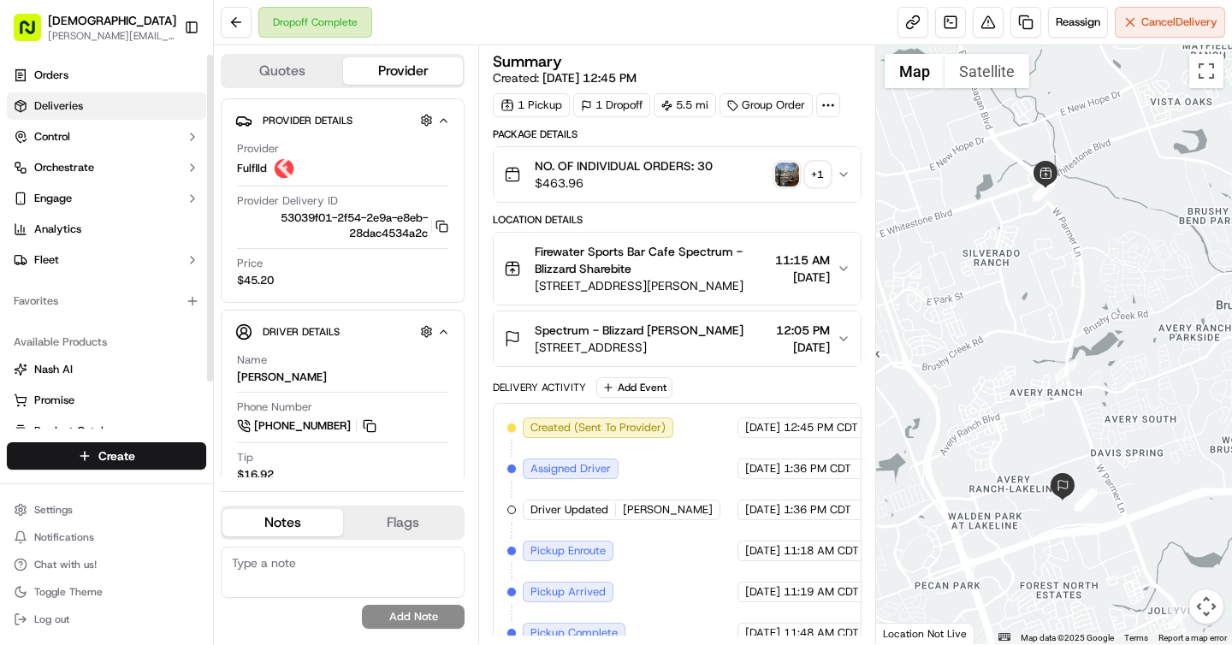
click at [80, 103] on span "Deliveries" at bounding box center [58, 105] width 49 height 15
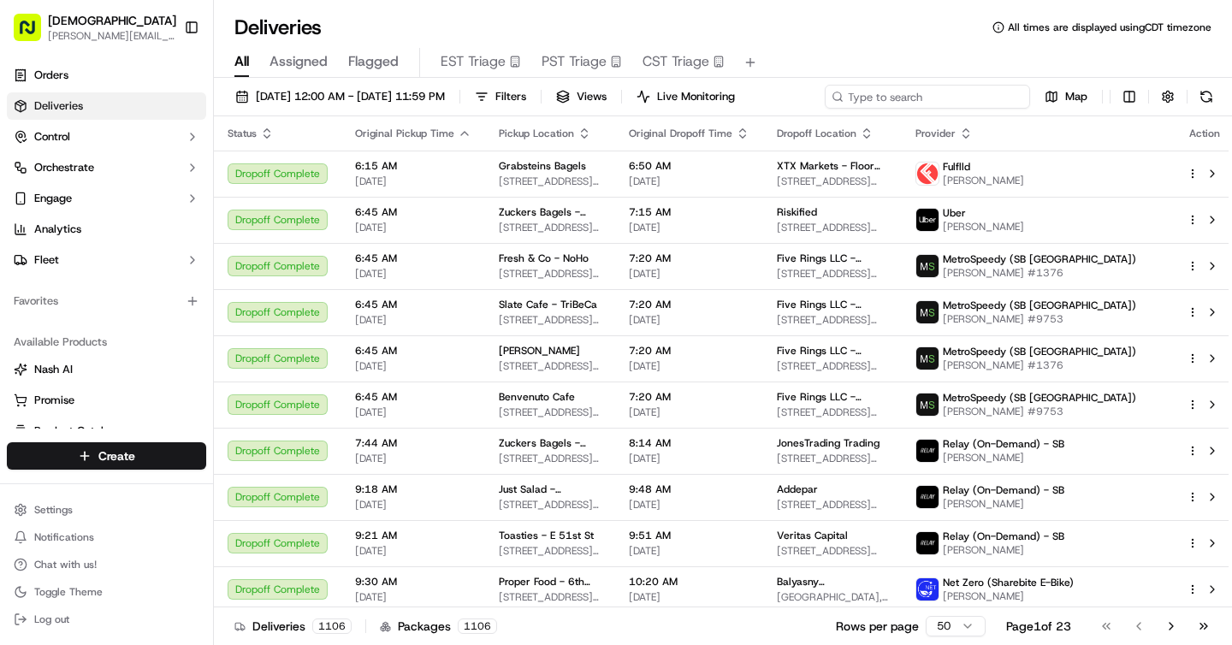
click at [932, 100] on input at bounding box center [927, 97] width 205 height 24
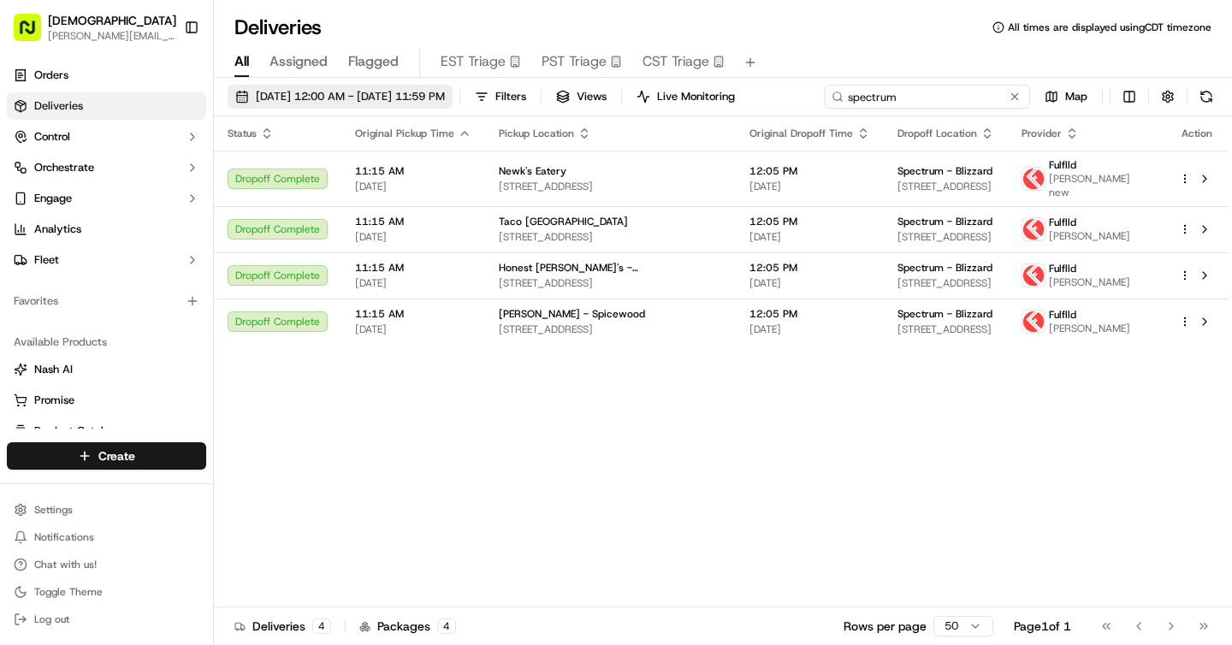
type input "spectrum"
click at [392, 89] on span "09/16/2025 12:00 AM - 09/16/2025 11:59 PM" at bounding box center [350, 96] width 189 height 15
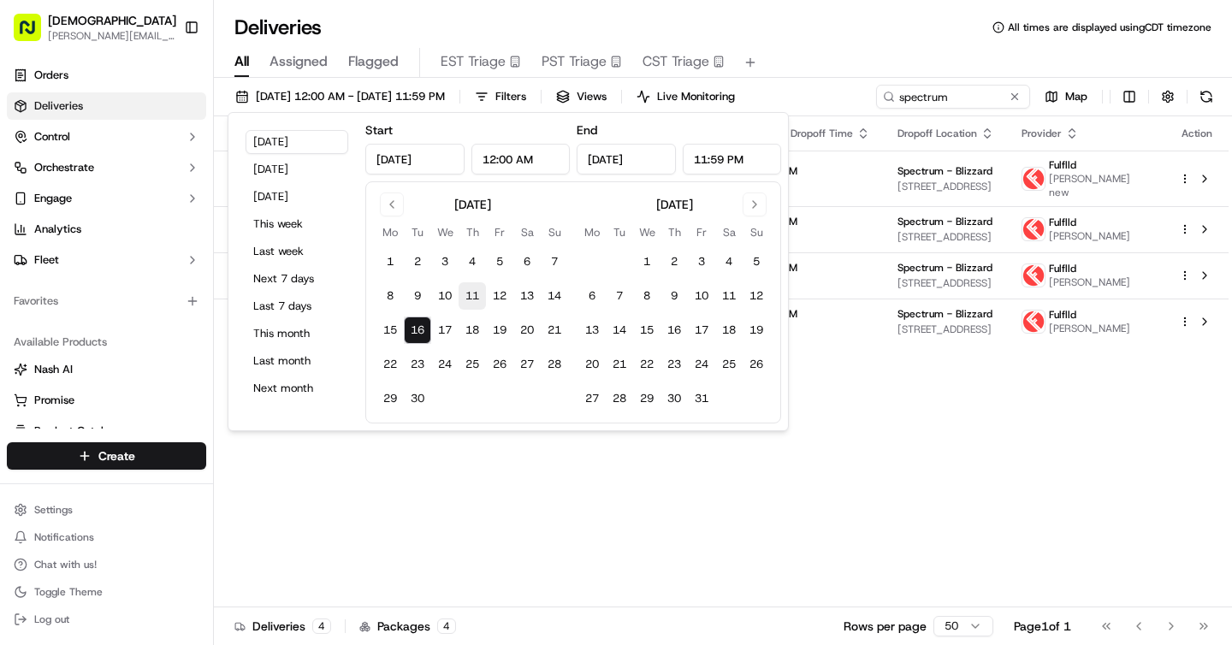
click at [471, 293] on button "11" at bounding box center [472, 295] width 27 height 27
type input "Sep 11, 2025"
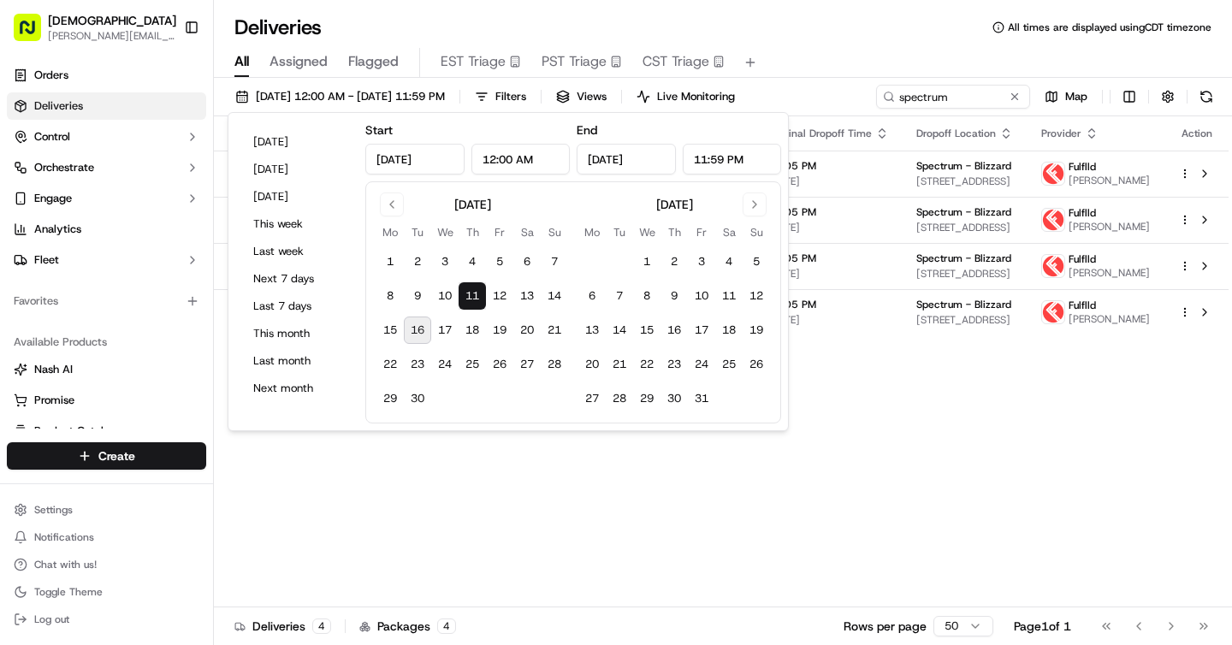
click at [471, 293] on button "11" at bounding box center [472, 295] width 27 height 27
click at [799, 582] on div "Status Original Pickup Time Pickup Location Original Dropoff Time Dropoff Locat…" at bounding box center [721, 361] width 1015 height 491
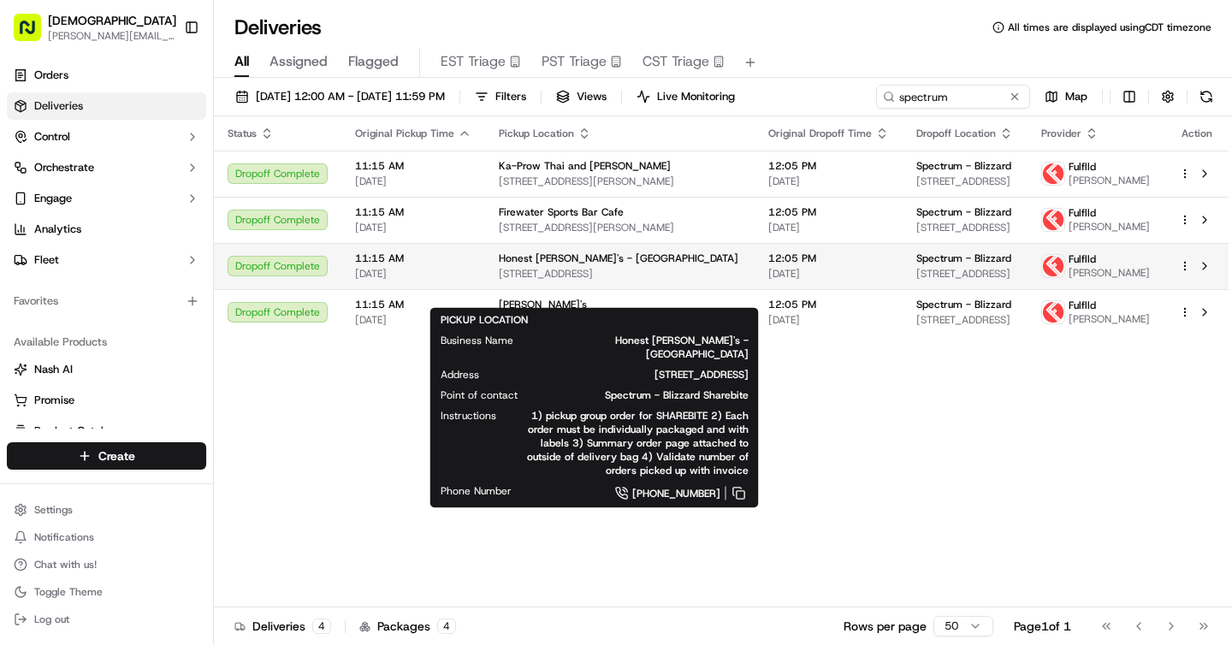
click at [644, 281] on span "4701 183A Toll Rd, Cedar Park, TX 78613, USA" at bounding box center [620, 274] width 242 height 14
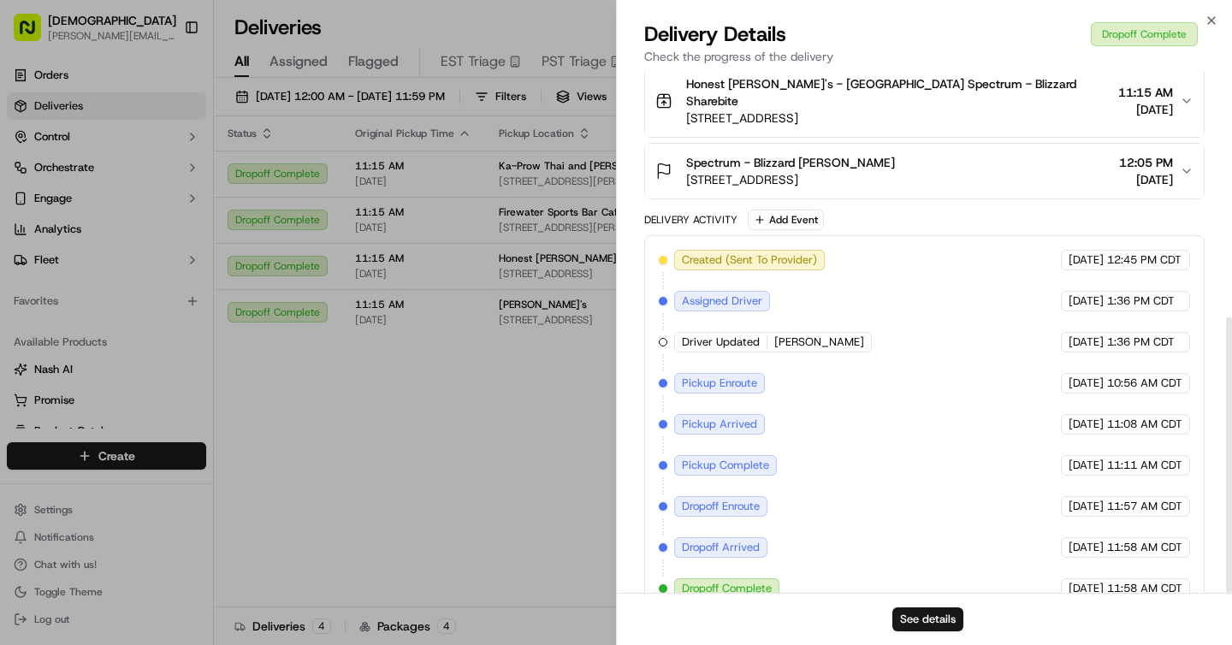
scroll to position [463, 0]
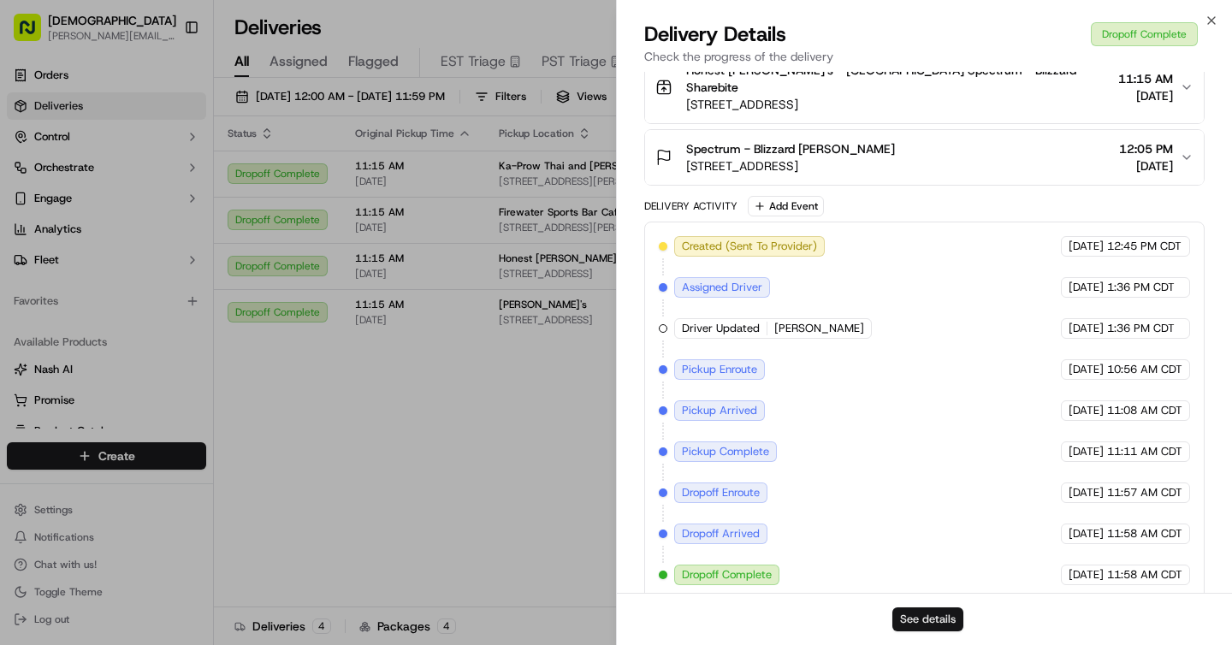
click at [928, 620] on button "See details" at bounding box center [927, 620] width 71 height 24
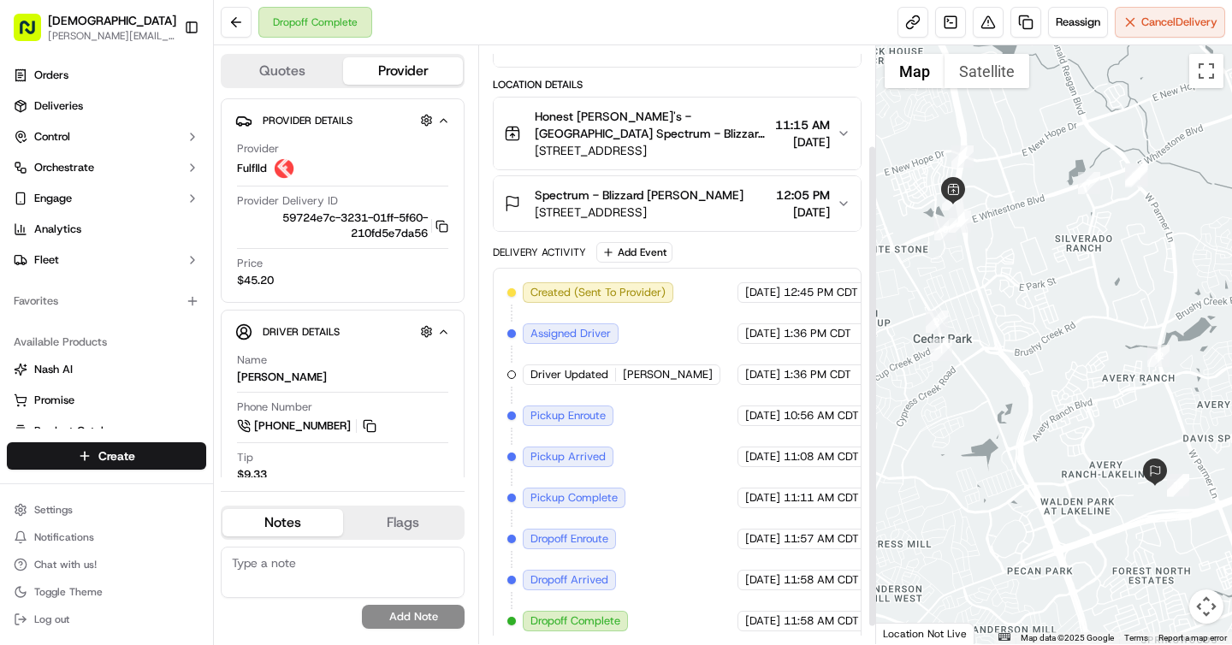
scroll to position [145, 0]
